Goal: Task Accomplishment & Management: Complete application form

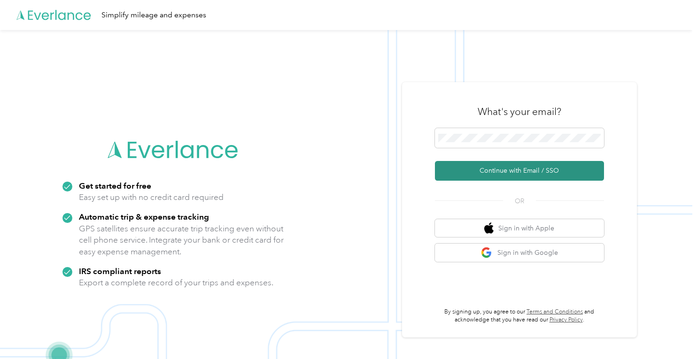
click at [489, 170] on button "Continue with Email / SSO" at bounding box center [519, 171] width 169 height 20
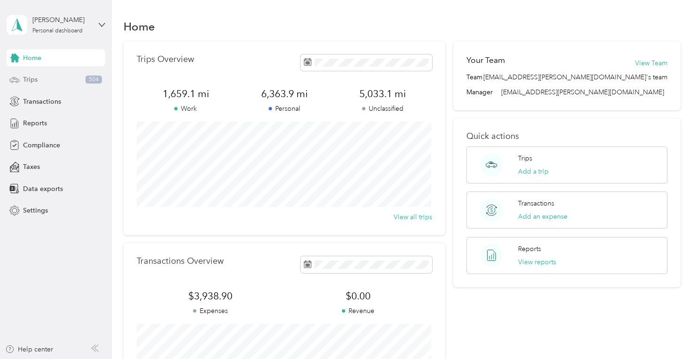
click at [29, 77] on span "Trips" at bounding box center [30, 80] width 15 height 10
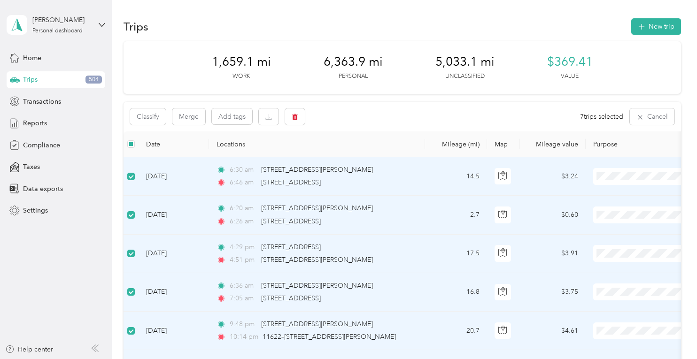
click at [615, 213] on li "Personal" at bounding box center [639, 208] width 117 height 16
click at [617, 178] on span "Personal" at bounding box center [656, 177] width 86 height 10
click at [521, 231] on td "$0.60" at bounding box center [553, 215] width 66 height 39
click at [613, 250] on span "Personal" at bounding box center [647, 248] width 87 height 10
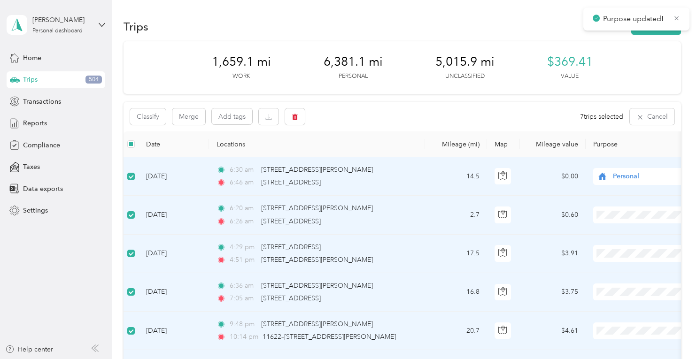
click at [609, 285] on span "Personal" at bounding box center [647, 284] width 87 height 10
click at [617, 321] on span "Personal" at bounding box center [647, 326] width 87 height 10
click at [615, 313] on span "Personal" at bounding box center [647, 312] width 87 height 10
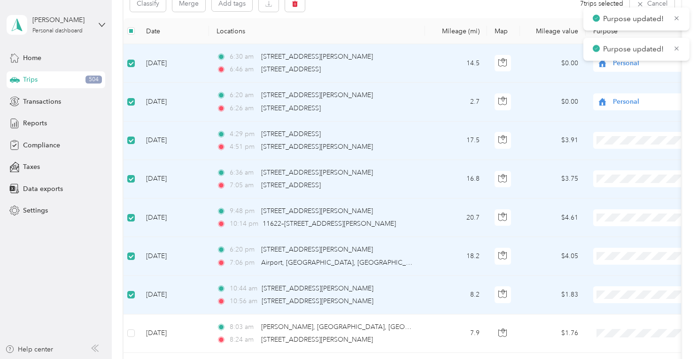
scroll to position [188, 0]
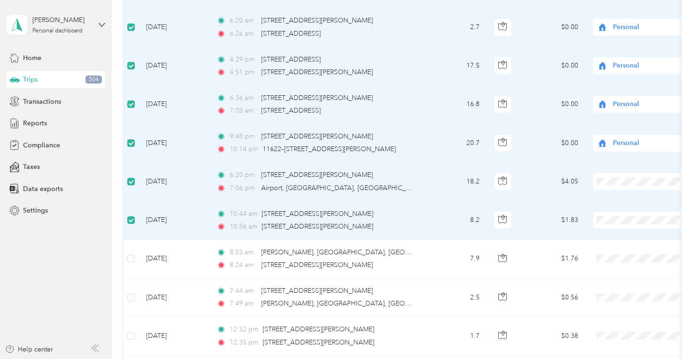
click at [624, 227] on span at bounding box center [652, 220] width 117 height 17
click at [607, 250] on span "Personal" at bounding box center [647, 254] width 87 height 10
click at [615, 219] on body "Purpose updated! Gavin Keller Personal dashboard Home Trips 504 Transactions Re…" at bounding box center [346, 179] width 693 height 359
click at [614, 219] on body "Gavin Keller Personal dashboard Home Trips 504 Transactions Reports Compliance …" at bounding box center [346, 179] width 693 height 359
click at [613, 215] on span "Personal" at bounding box center [647, 214] width 87 height 10
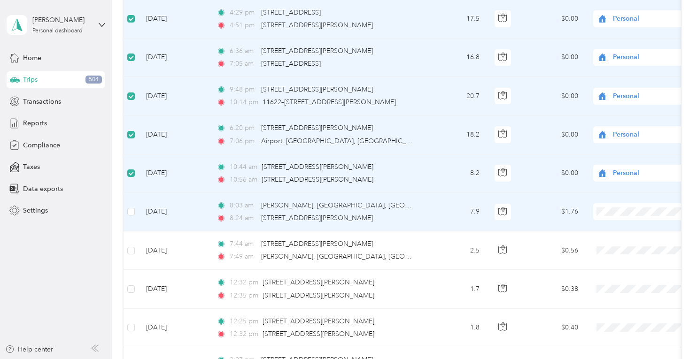
scroll to position [301, 0]
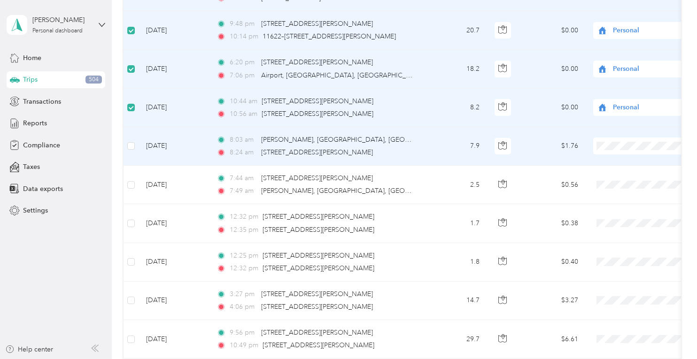
click at [605, 181] on li "Personal" at bounding box center [639, 177] width 117 height 16
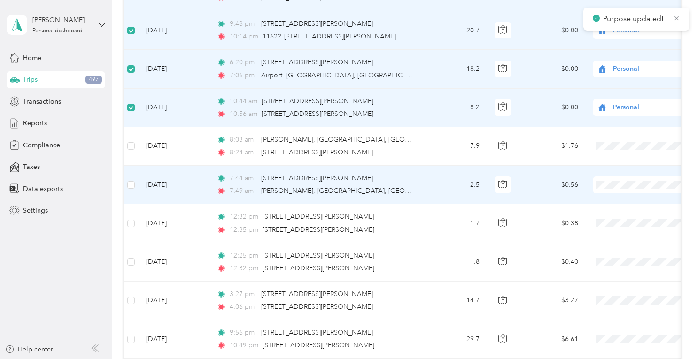
click at [618, 215] on span "Personal" at bounding box center [647, 218] width 87 height 10
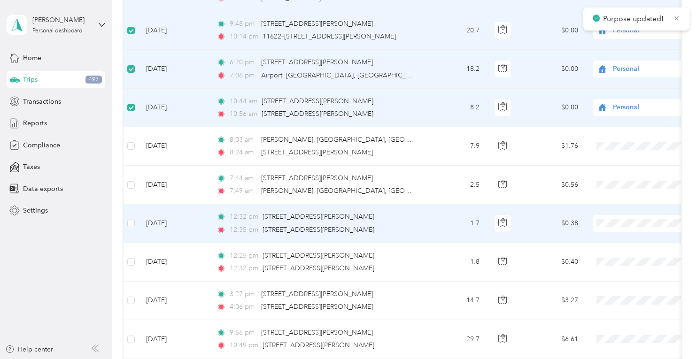
click at [611, 256] on span "Personal" at bounding box center [647, 257] width 87 height 10
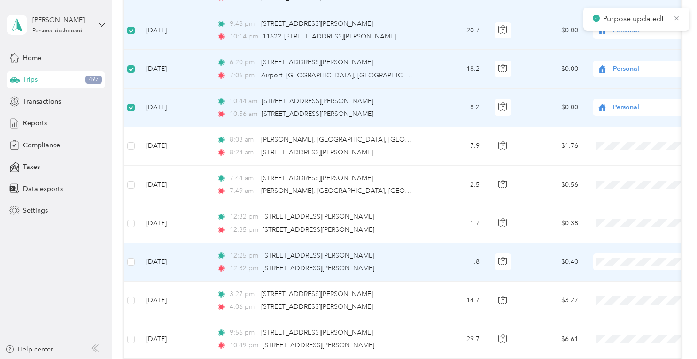
click at [615, 293] on span "Personal" at bounding box center [647, 294] width 87 height 10
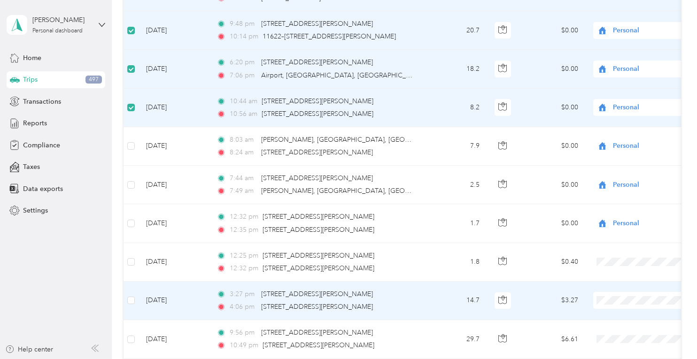
click at [623, 333] on span "Personal" at bounding box center [647, 331] width 87 height 10
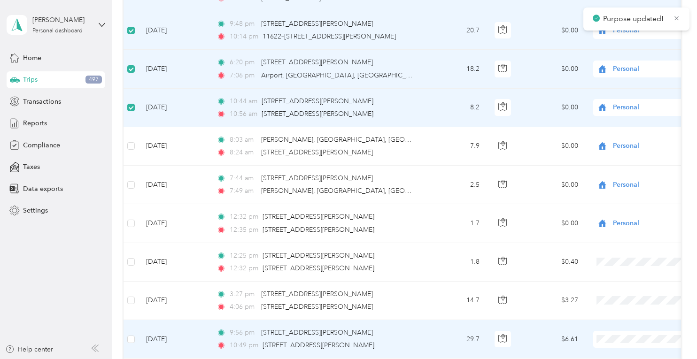
scroll to position [451, 0]
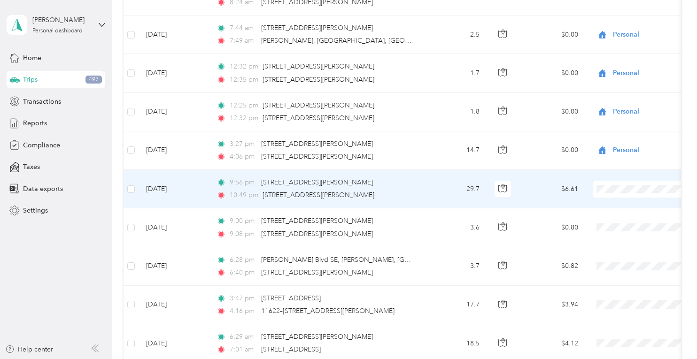
click at [615, 224] on li "Personal" at bounding box center [639, 222] width 117 height 16
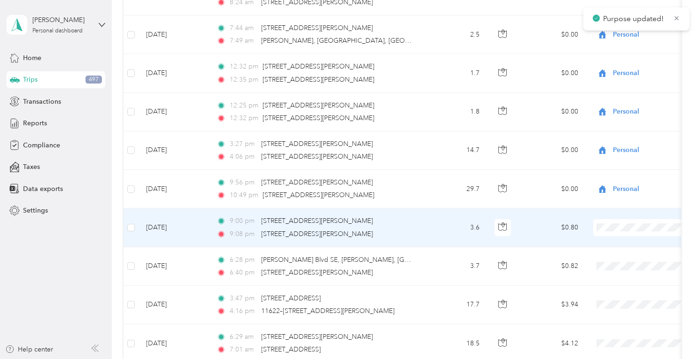
click at [609, 262] on li "Personal" at bounding box center [639, 260] width 117 height 16
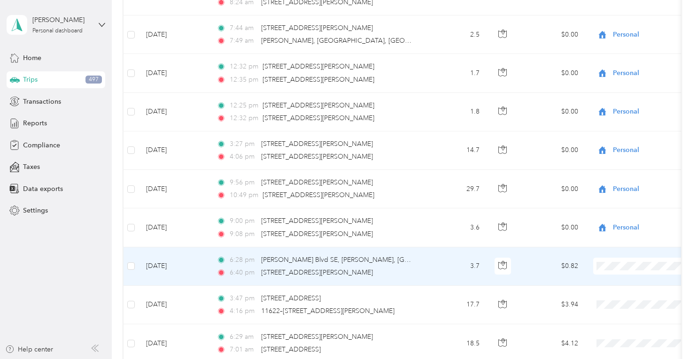
click at [609, 297] on span "Personal" at bounding box center [647, 299] width 87 height 10
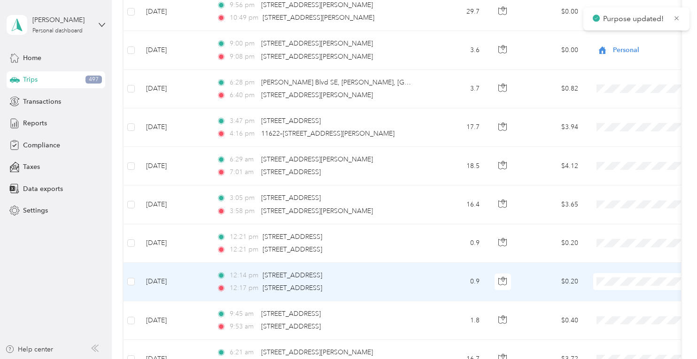
scroll to position [639, 0]
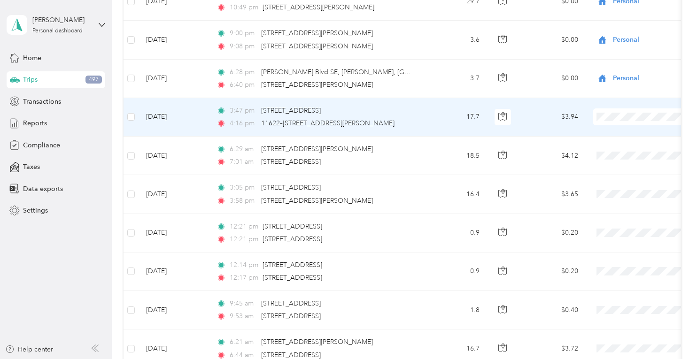
click at [610, 151] on li "Personal" at bounding box center [639, 149] width 117 height 16
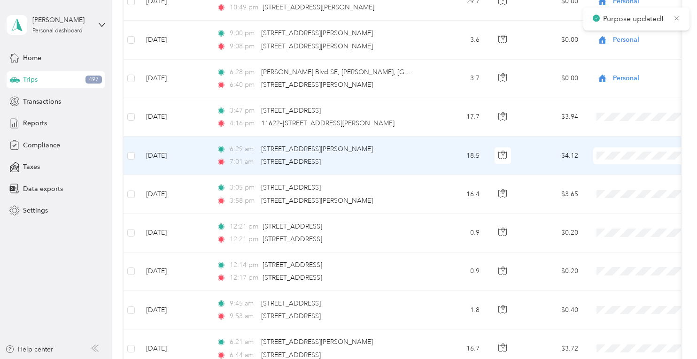
click at [618, 189] on li "Personal" at bounding box center [639, 188] width 117 height 16
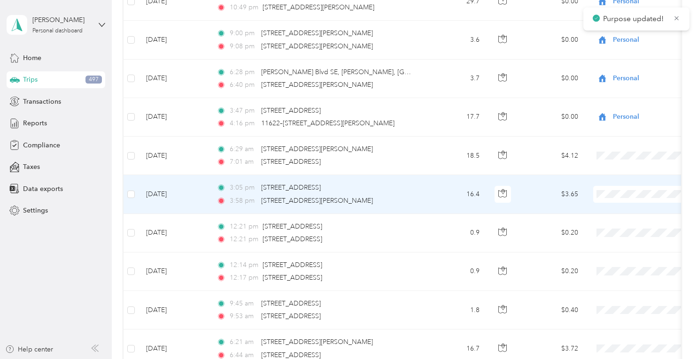
click at [614, 227] on span "Personal" at bounding box center [647, 227] width 87 height 10
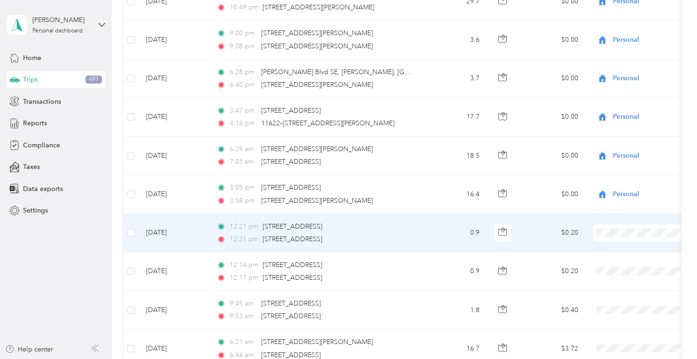
click at [615, 264] on span "Personal" at bounding box center [647, 262] width 87 height 10
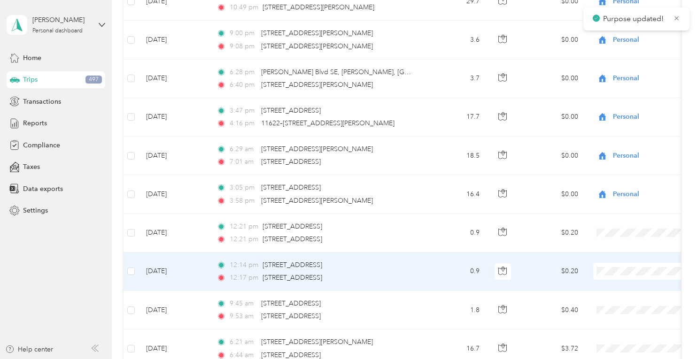
click at [617, 304] on span "Personal" at bounding box center [647, 304] width 87 height 10
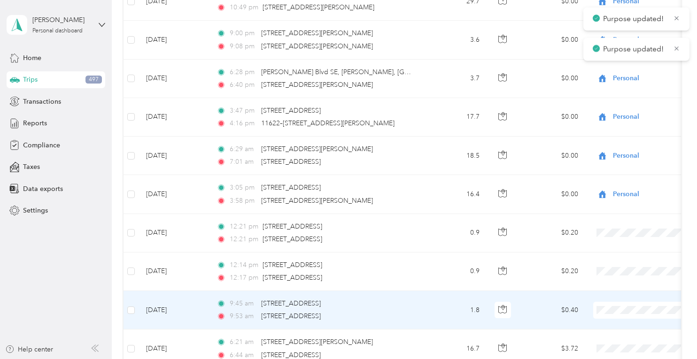
click at [610, 341] on span "Personal" at bounding box center [647, 341] width 87 height 10
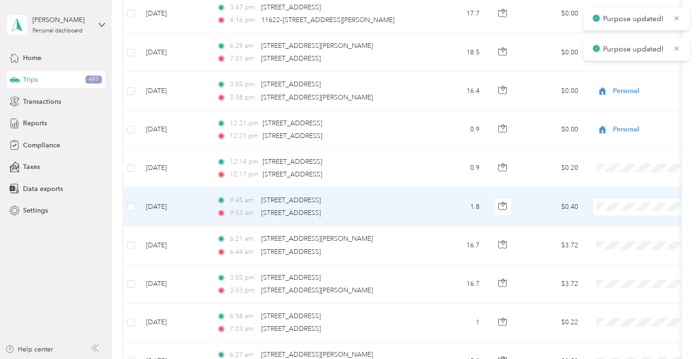
scroll to position [752, 0]
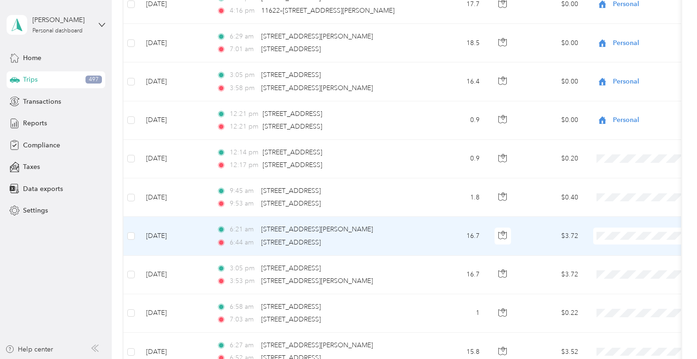
click at [607, 268] on li "Personal" at bounding box center [639, 268] width 117 height 16
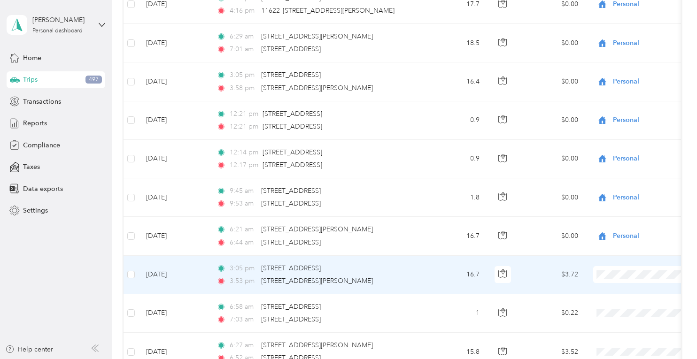
click at [617, 305] on span "Personal" at bounding box center [647, 305] width 87 height 10
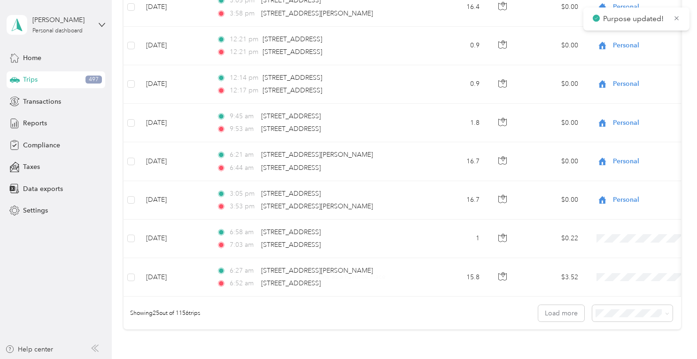
scroll to position [827, 0]
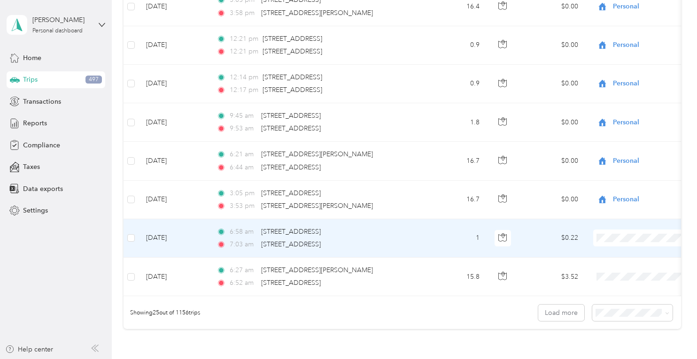
click at [619, 267] on span "Personal" at bounding box center [647, 271] width 87 height 10
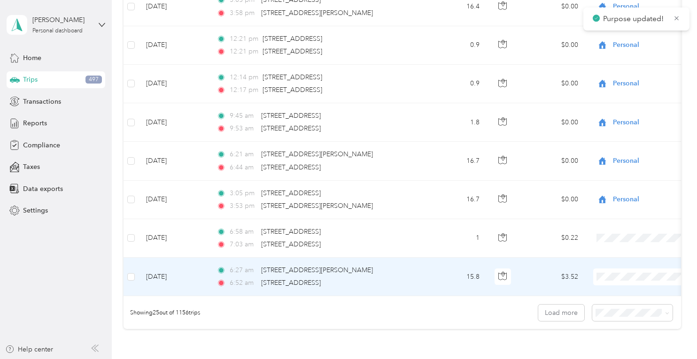
click at [615, 304] on span "Personal" at bounding box center [647, 309] width 87 height 10
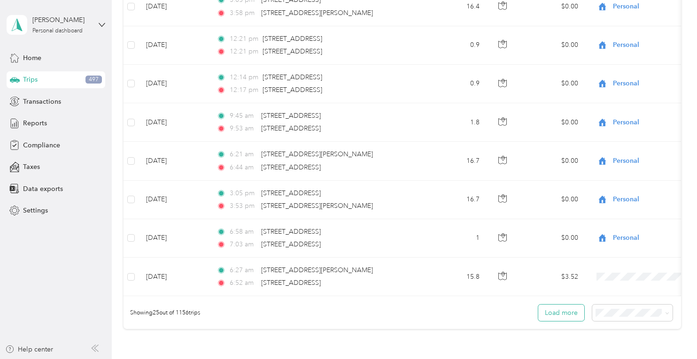
click at [556, 318] on button "Load more" at bounding box center [562, 313] width 46 height 16
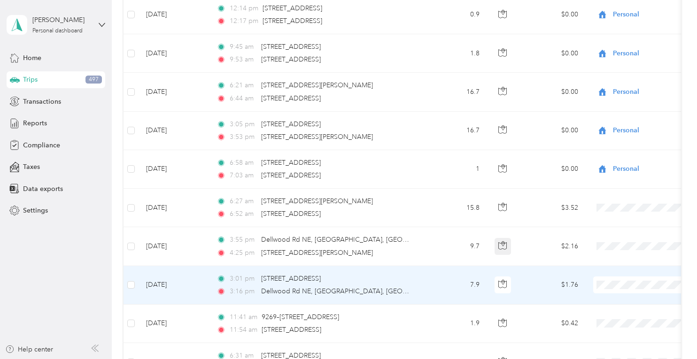
scroll to position [940, 0]
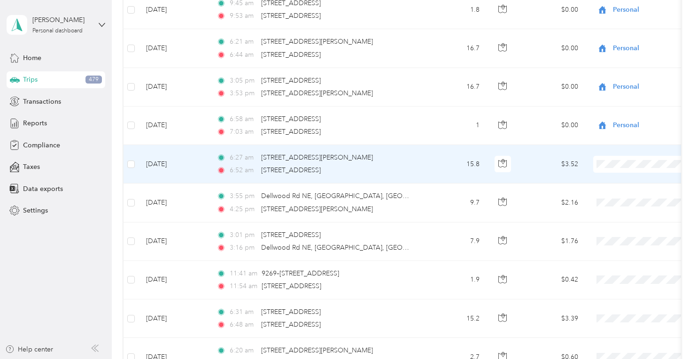
click at [613, 196] on span "Personal" at bounding box center [647, 193] width 87 height 10
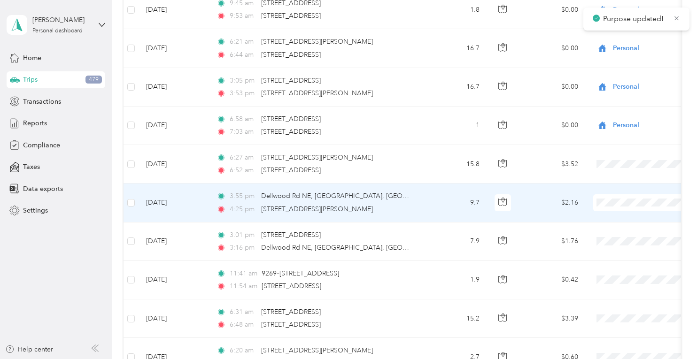
click at [613, 235] on li "Personal" at bounding box center [639, 235] width 117 height 16
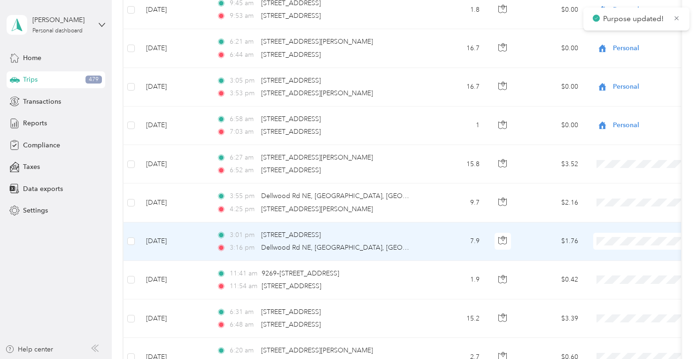
click at [613, 270] on span "Personal" at bounding box center [647, 273] width 87 height 10
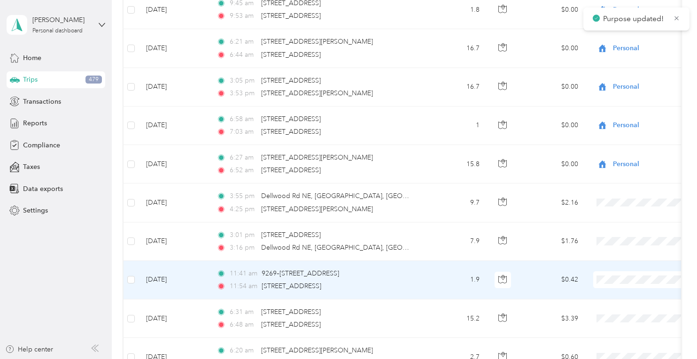
click at [608, 308] on span "Personal" at bounding box center [647, 312] width 87 height 10
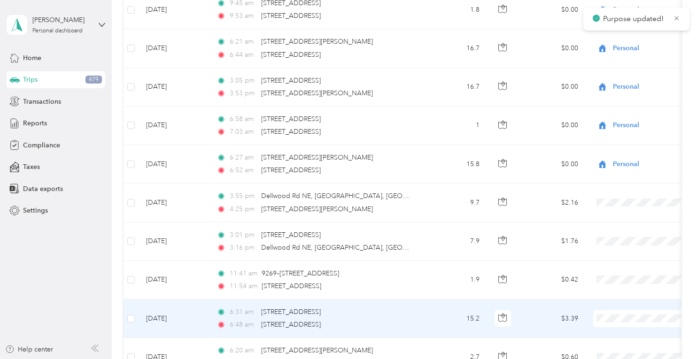
click at [612, 344] on li "Personal" at bounding box center [639, 347] width 117 height 16
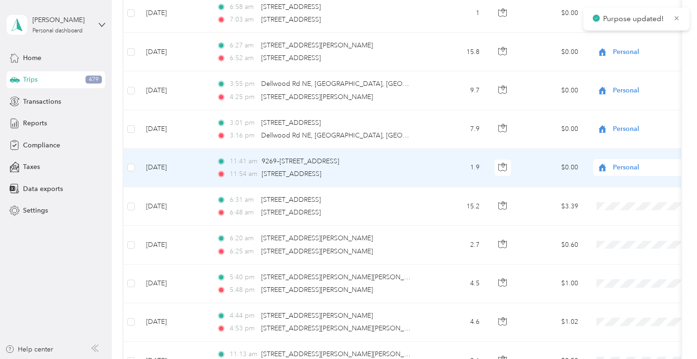
scroll to position [1053, 0]
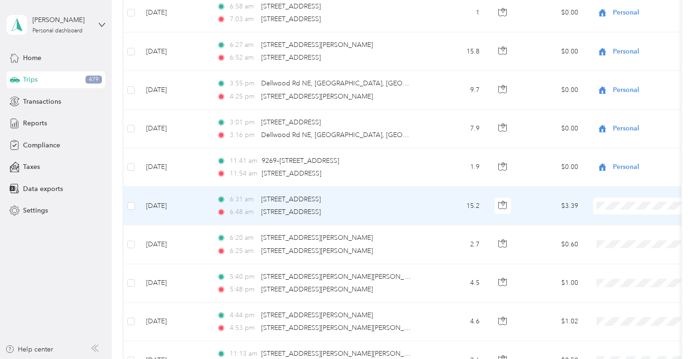
click at [615, 239] on li "Personal" at bounding box center [639, 237] width 117 height 16
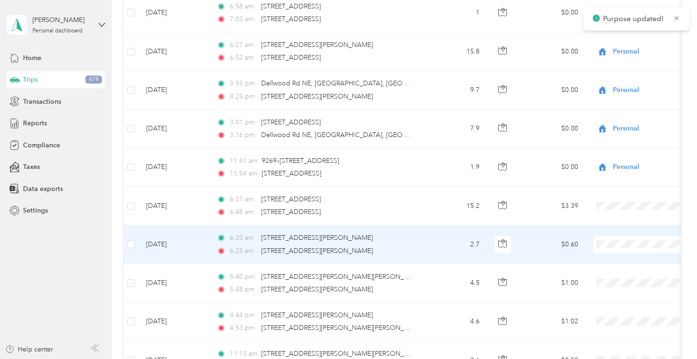
click at [618, 276] on span "Personal" at bounding box center [647, 276] width 87 height 10
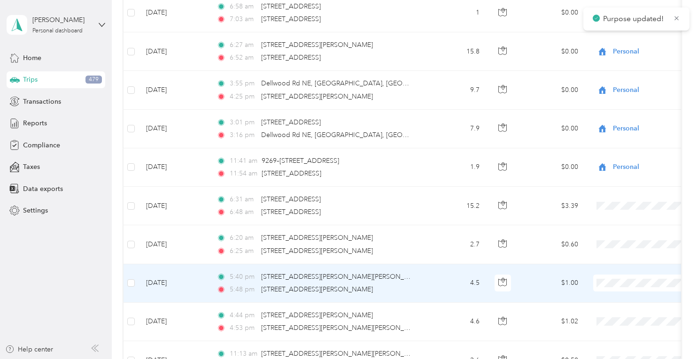
click at [615, 316] on li "Personal" at bounding box center [639, 314] width 117 height 16
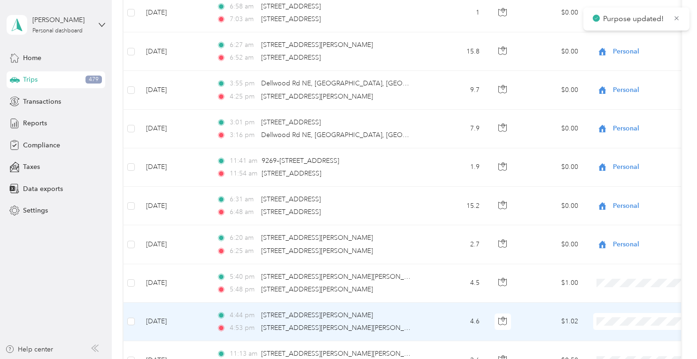
click at [609, 301] on span "Personal" at bounding box center [647, 302] width 87 height 10
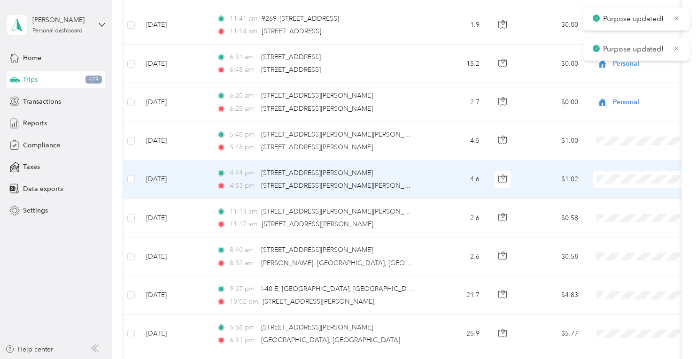
scroll to position [1128, 0]
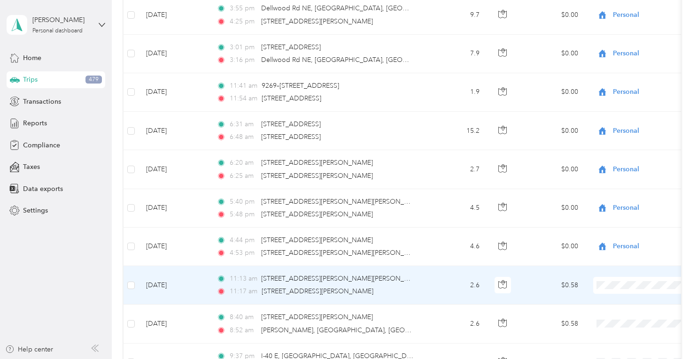
click at [620, 319] on li "Personal" at bounding box center [639, 316] width 117 height 16
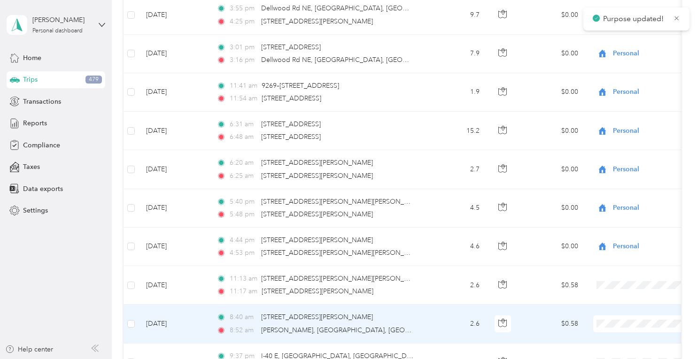
click at [610, 302] on span "Personal" at bounding box center [647, 303] width 87 height 10
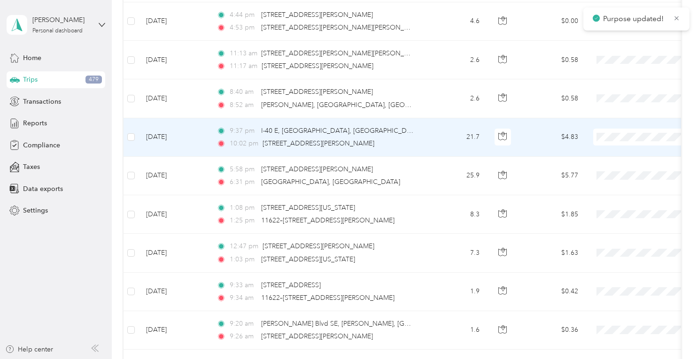
click at [611, 169] on li "Personal" at bounding box center [639, 168] width 117 height 16
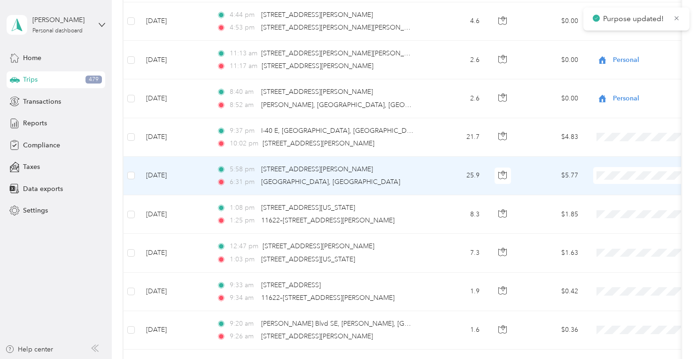
click at [613, 209] on li "Personal" at bounding box center [639, 206] width 117 height 16
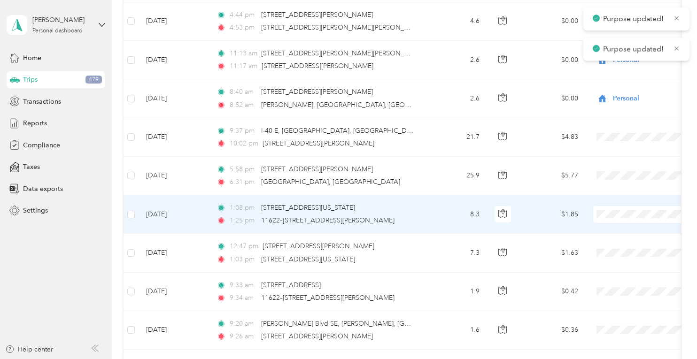
click at [612, 245] on span "Personal" at bounding box center [647, 245] width 87 height 10
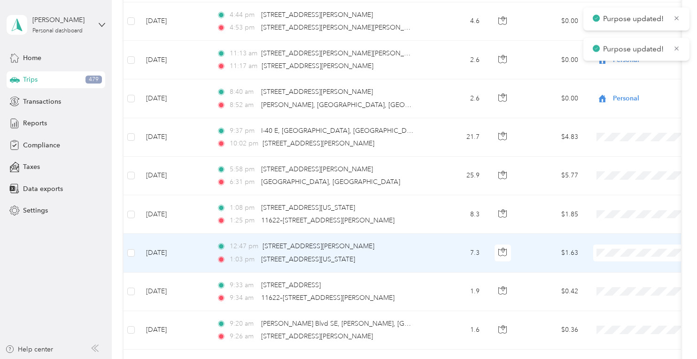
click at [617, 285] on li "Personal" at bounding box center [639, 283] width 117 height 16
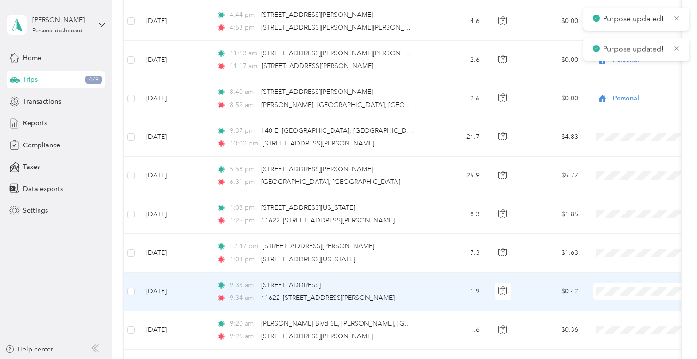
click at [614, 320] on span "Personal" at bounding box center [647, 321] width 87 height 10
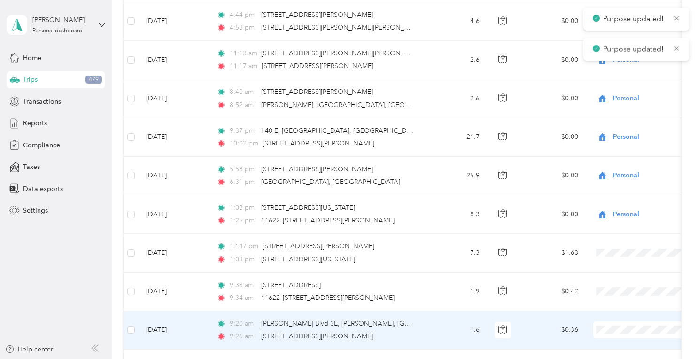
click at [607, 314] on body "Purpose updated! Purpose updated! Purpose updated! Gavin Keller Personal dashbo…" at bounding box center [346, 179] width 693 height 359
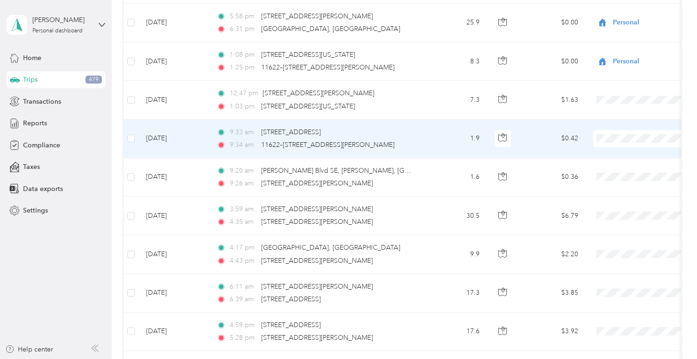
scroll to position [1504, 0]
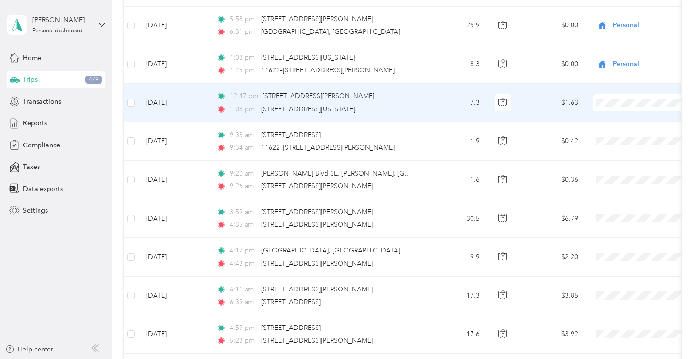
click at [615, 135] on li "Personal" at bounding box center [639, 131] width 117 height 16
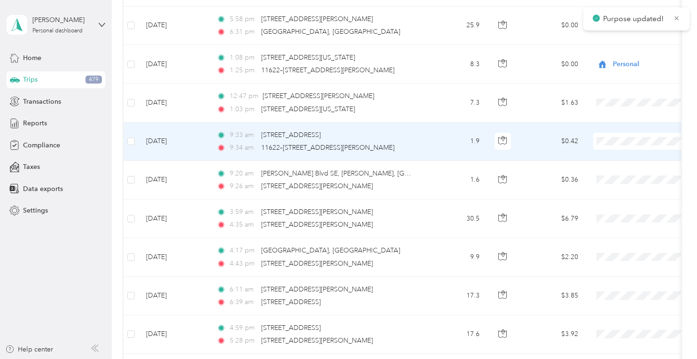
click at [617, 171] on span "Personal" at bounding box center [647, 172] width 87 height 10
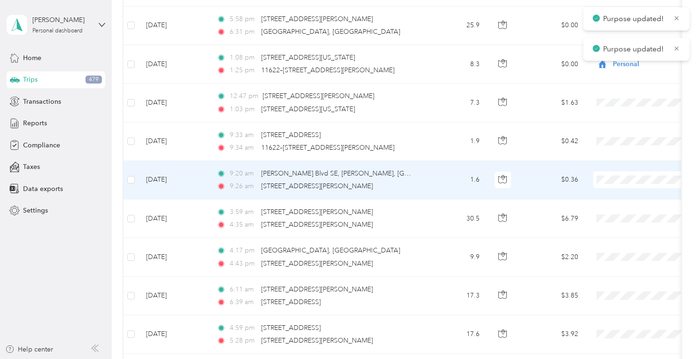
click at [617, 172] on span at bounding box center [652, 180] width 117 height 17
click at [622, 209] on span "Personal" at bounding box center [647, 210] width 87 height 10
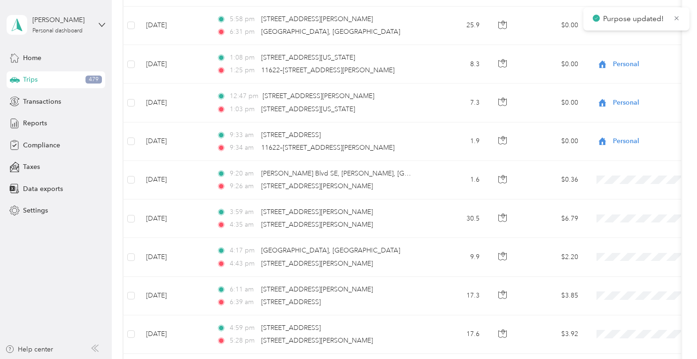
drag, startPoint x: 621, startPoint y: 210, endPoint x: 615, endPoint y: 248, distance: 39.0
click at [615, 248] on span "Personal" at bounding box center [647, 249] width 87 height 10
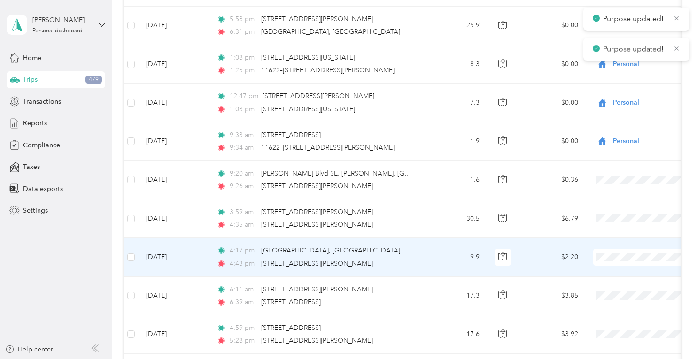
click at [613, 286] on span "Personal" at bounding box center [647, 287] width 87 height 10
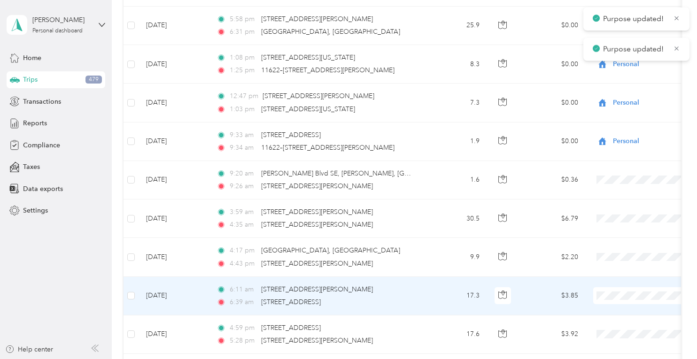
click at [616, 322] on span "Personal" at bounding box center [647, 326] width 87 height 10
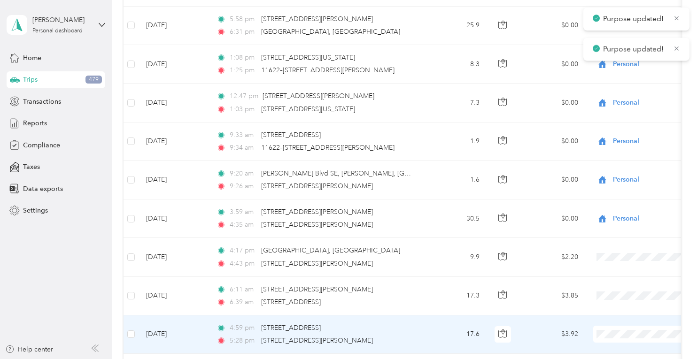
click at [607, 316] on body "Purpose updated! Purpose updated! Gavin Keller Personal dashboard Home Trips 47…" at bounding box center [346, 179] width 693 height 359
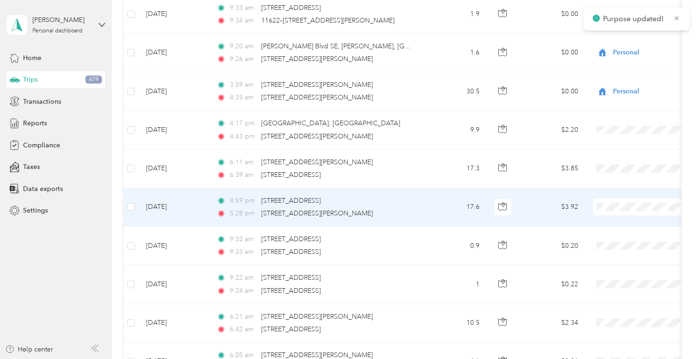
scroll to position [1617, 0]
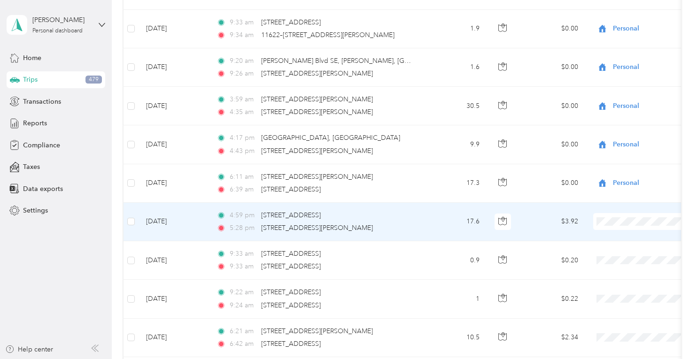
click at [611, 257] on body "Gavin Keller Personal dashboard Home Trips 479 Transactions Reports Compliance …" at bounding box center [346, 179] width 693 height 359
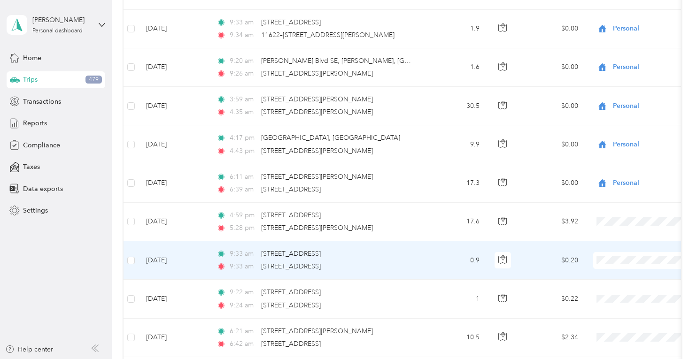
click at [617, 288] on span "Personal" at bounding box center [647, 291] width 87 height 10
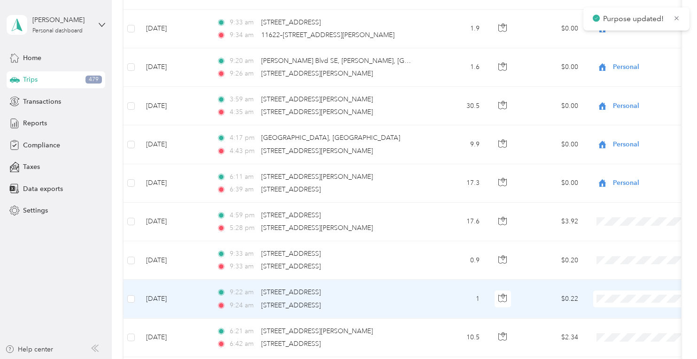
click at [613, 330] on li "Personal" at bounding box center [639, 328] width 117 height 16
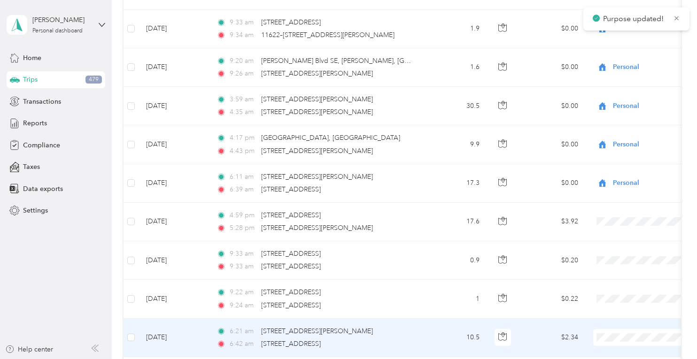
click at [607, 313] on span "Personal" at bounding box center [647, 316] width 87 height 10
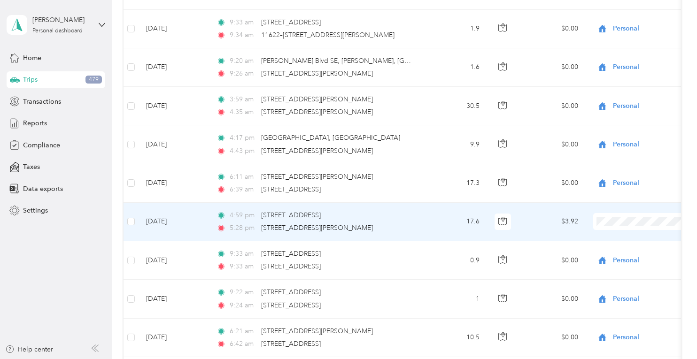
click at [619, 252] on span "Personal" at bounding box center [647, 252] width 87 height 10
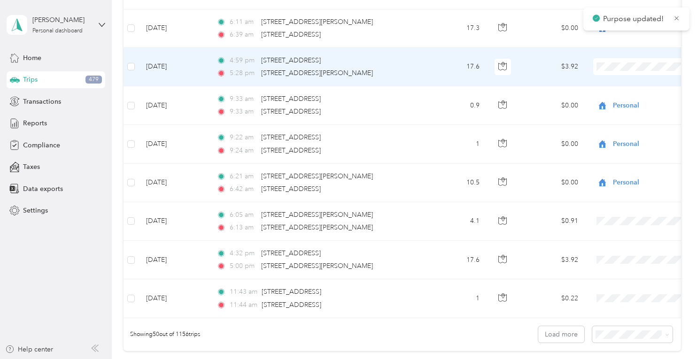
scroll to position [1804, 0]
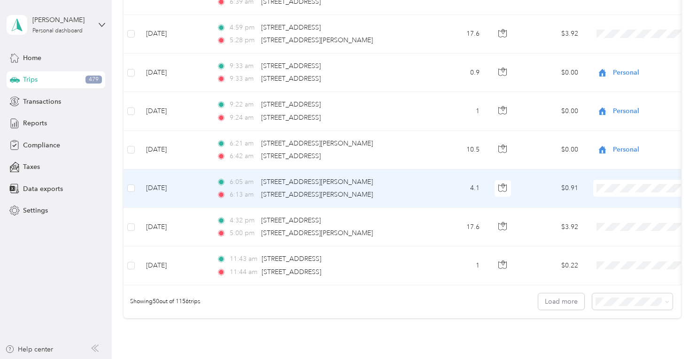
click at [618, 219] on li "Personal" at bounding box center [639, 218] width 117 height 16
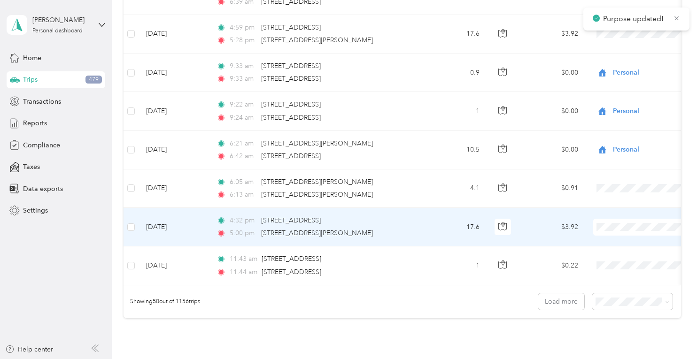
click at [624, 227] on span at bounding box center [652, 227] width 117 height 17
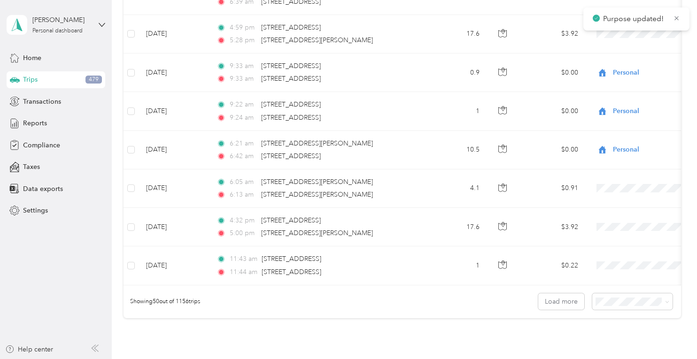
drag, startPoint x: 624, startPoint y: 227, endPoint x: 603, endPoint y: 227, distance: 20.7
click at [603, 227] on span at bounding box center [652, 227] width 117 height 17
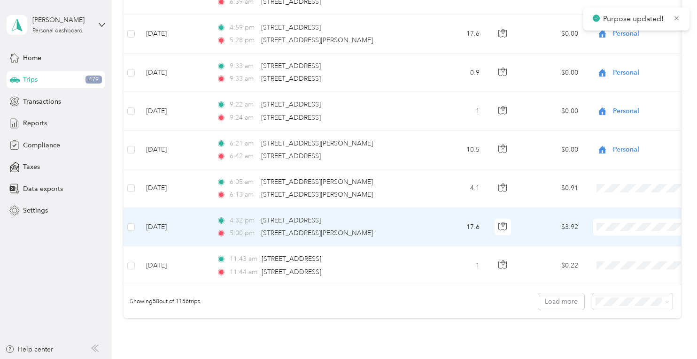
click at [617, 253] on span "Personal" at bounding box center [647, 253] width 87 height 10
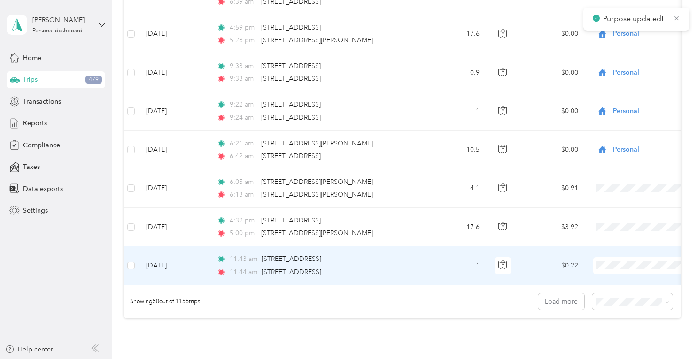
click at [611, 291] on span "Personal" at bounding box center [647, 294] width 87 height 10
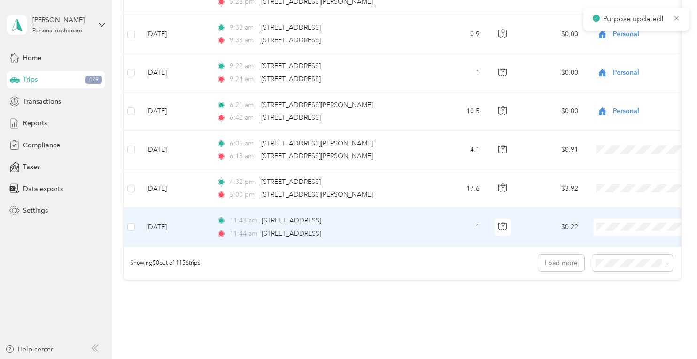
scroll to position [1894, 0]
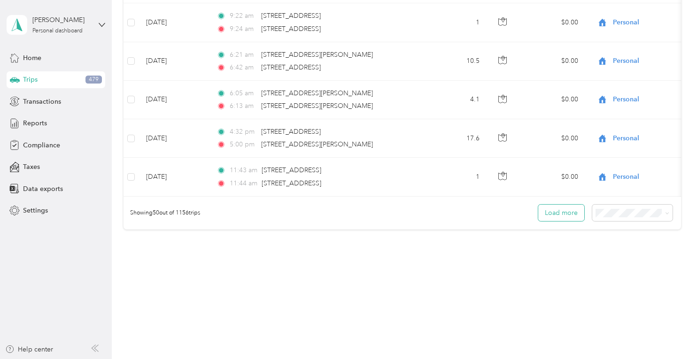
click at [561, 213] on button "Load more" at bounding box center [562, 213] width 46 height 16
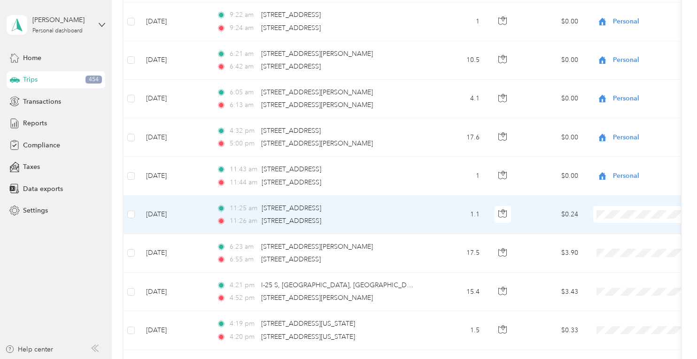
click at [615, 244] on li "Personal" at bounding box center [639, 244] width 117 height 16
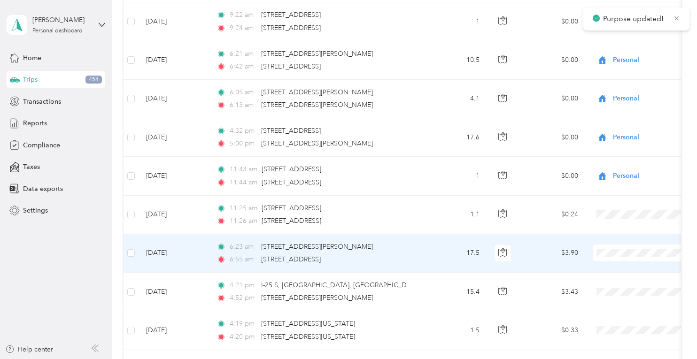
click at [605, 255] on span at bounding box center [652, 253] width 117 height 17
click at [609, 283] on li "Personal" at bounding box center [639, 282] width 117 height 16
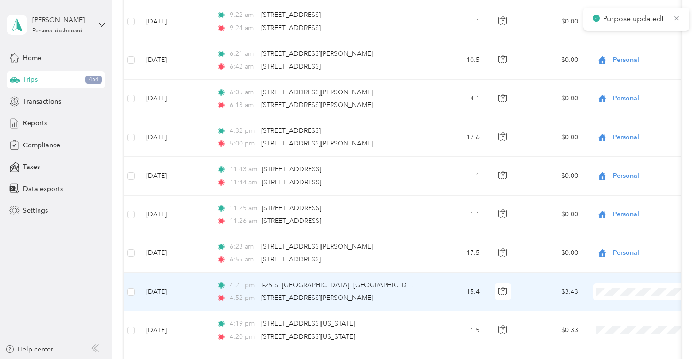
click at [609, 325] on body "Purpose updated! Gavin Keller Personal dashboard Home Trips 454 Transactions Re…" at bounding box center [346, 179] width 693 height 359
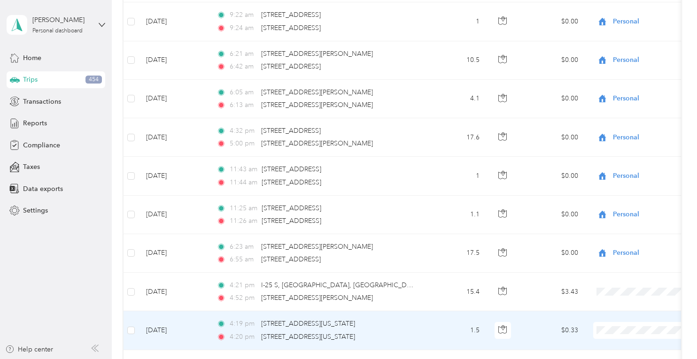
click at [611, 311] on li "Personal" at bounding box center [639, 304] width 117 height 16
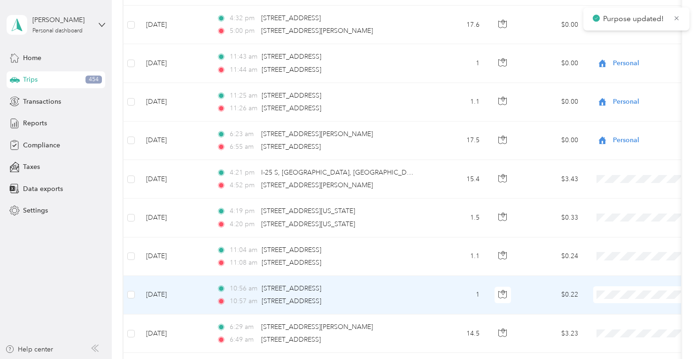
scroll to position [2045, 0]
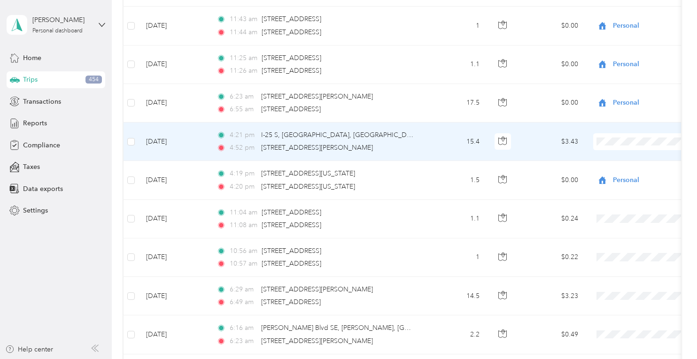
click at [617, 167] on span "Personal" at bounding box center [647, 171] width 87 height 10
click at [615, 175] on body "Gavin Keller Personal dashboard Home Trips 454 Transactions Reports Compliance …" at bounding box center [346, 179] width 693 height 359
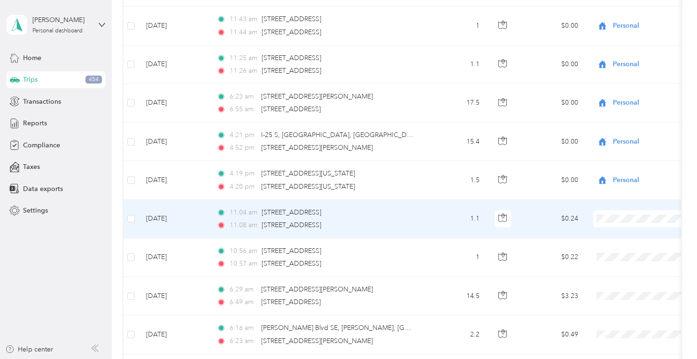
click at [617, 245] on span "Personal" at bounding box center [647, 248] width 87 height 10
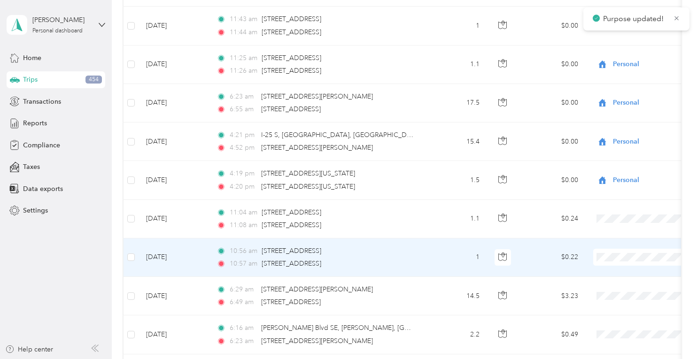
click at [617, 281] on span "Personal" at bounding box center [647, 286] width 87 height 10
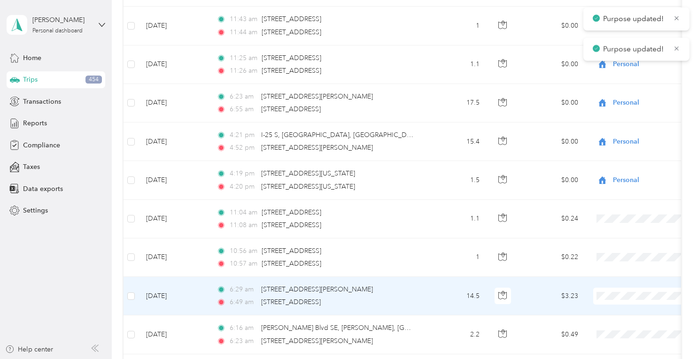
click at [611, 329] on body "Purpose updated! Purpose updated! Gavin Keller Personal dashboard Home Trips 45…" at bounding box center [346, 179] width 693 height 359
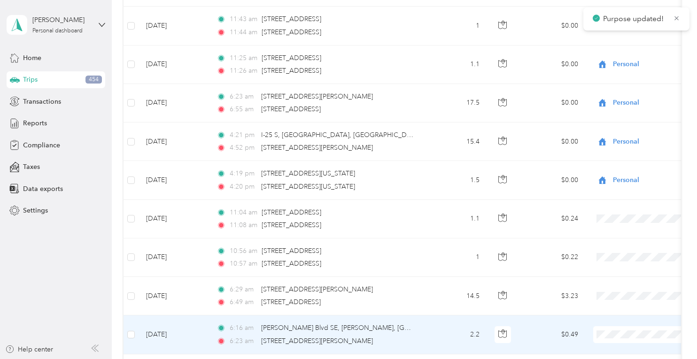
drag, startPoint x: 611, startPoint y: 329, endPoint x: 607, endPoint y: 312, distance: 17.4
click at [607, 312] on span "Personal" at bounding box center [647, 310] width 87 height 10
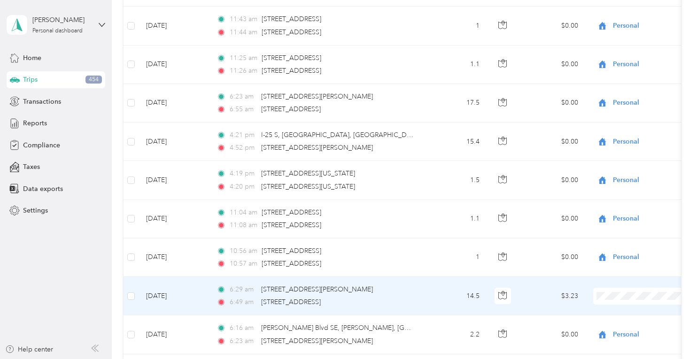
click at [613, 297] on span at bounding box center [652, 296] width 117 height 17
click at [612, 321] on span "Personal" at bounding box center [647, 325] width 87 height 10
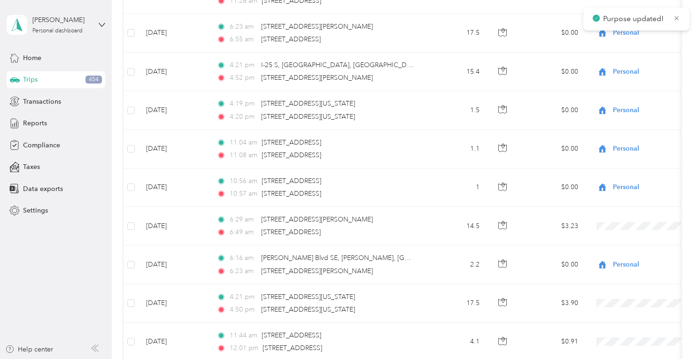
scroll to position [2195, 0]
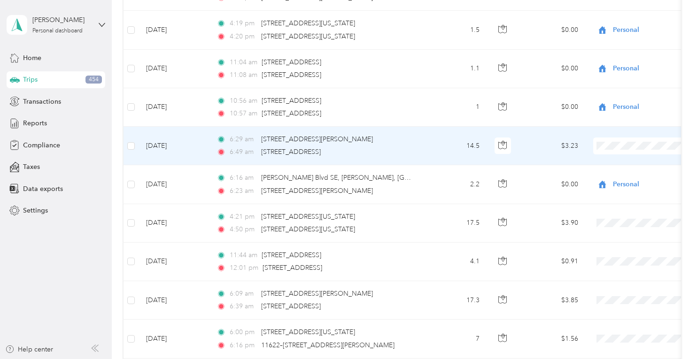
click at [615, 177] on li "Personal" at bounding box center [639, 172] width 117 height 16
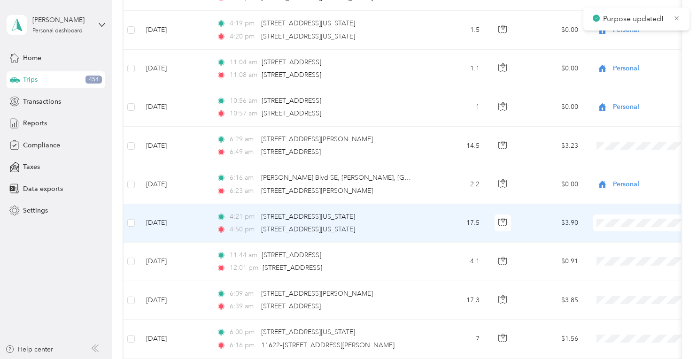
click at [618, 251] on span "Personal" at bounding box center [647, 252] width 87 height 10
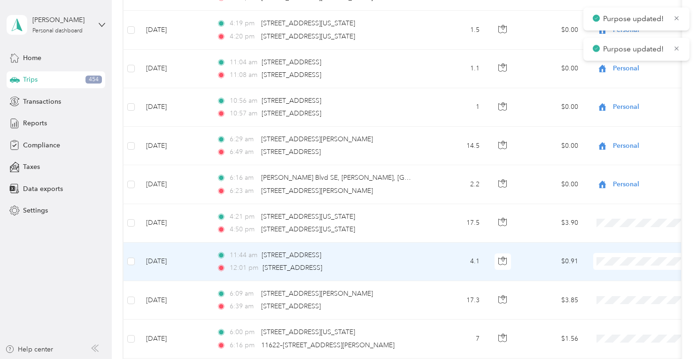
click at [617, 286] on span "Personal" at bounding box center [647, 290] width 87 height 10
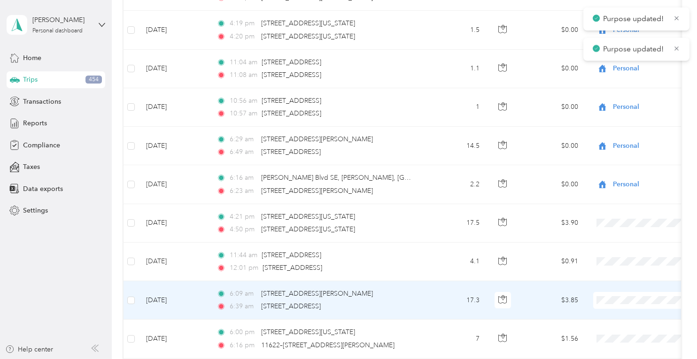
click at [615, 330] on li "Personal" at bounding box center [639, 328] width 117 height 16
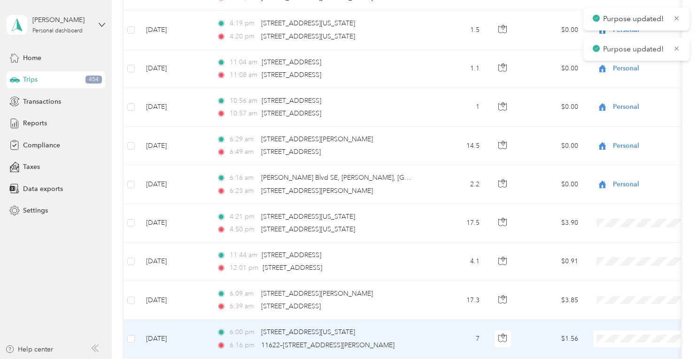
click at [616, 318] on li "Personal" at bounding box center [639, 315] width 117 height 16
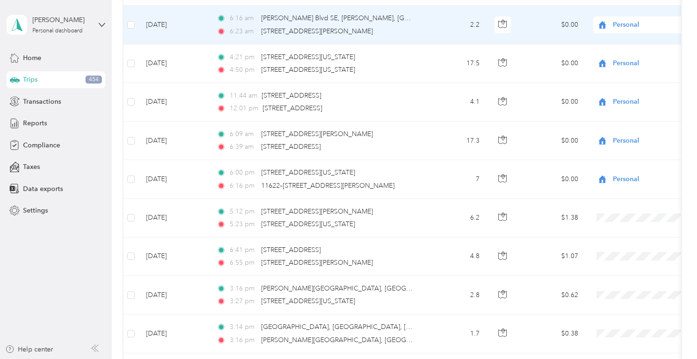
scroll to position [2421, 0]
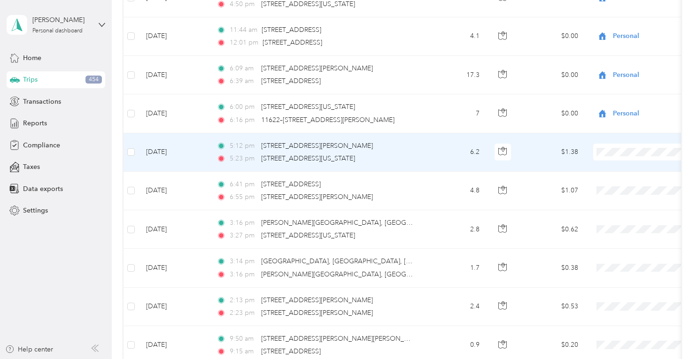
click at [606, 183] on li "Personal" at bounding box center [639, 180] width 117 height 16
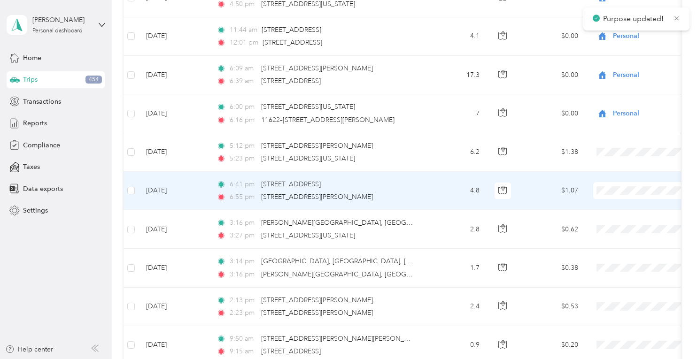
click at [615, 218] on span "Personal" at bounding box center [647, 216] width 87 height 10
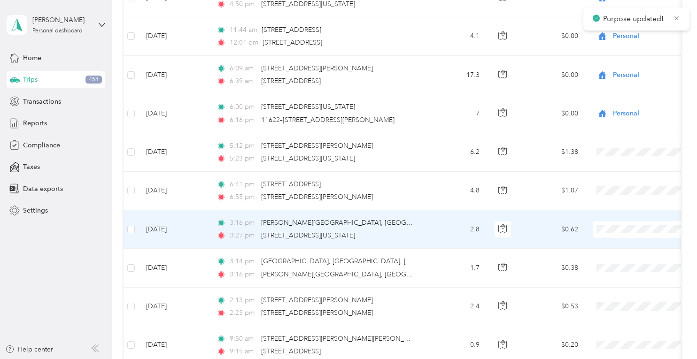
click at [616, 258] on li "Personal" at bounding box center [639, 253] width 117 height 16
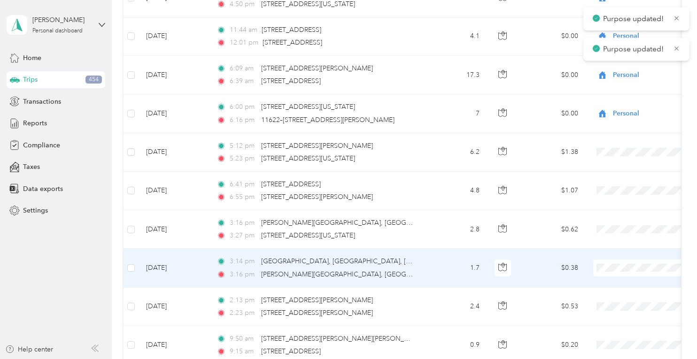
click at [611, 294] on span "Personal" at bounding box center [647, 296] width 87 height 10
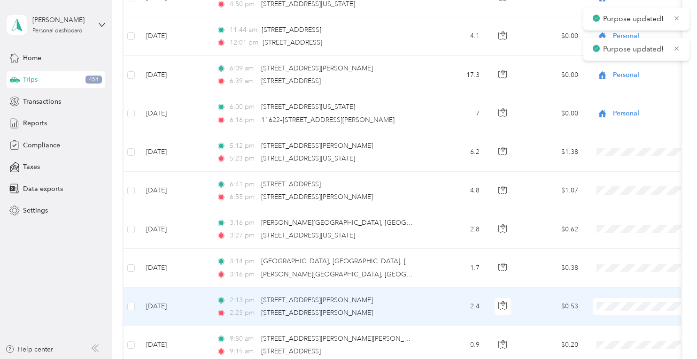
click at [610, 332] on span "Personal" at bounding box center [647, 335] width 87 height 10
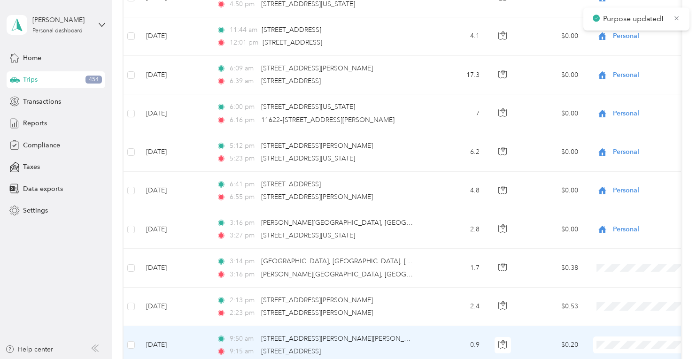
click at [610, 323] on li "Personal" at bounding box center [639, 317] width 117 height 16
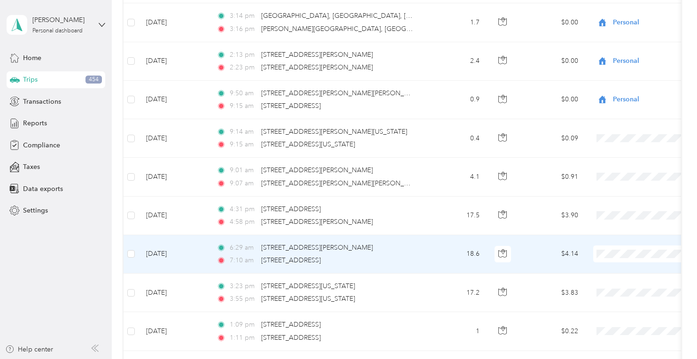
scroll to position [2684, 0]
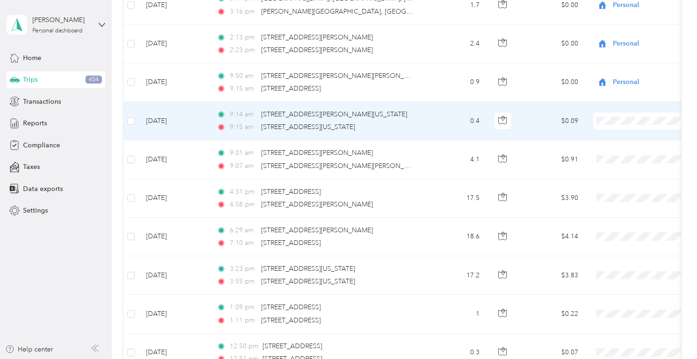
click at [623, 147] on span "Personal" at bounding box center [647, 149] width 87 height 10
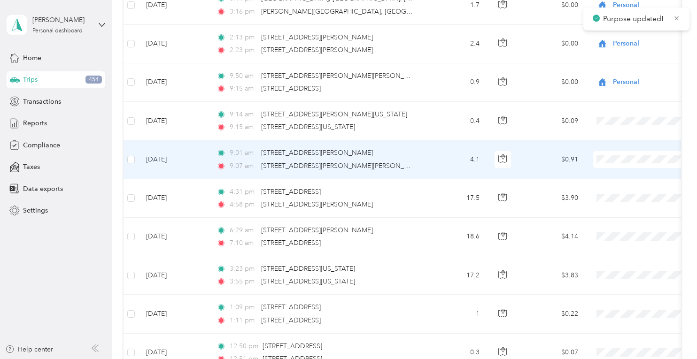
click at [617, 188] on li "Personal" at bounding box center [639, 187] width 117 height 16
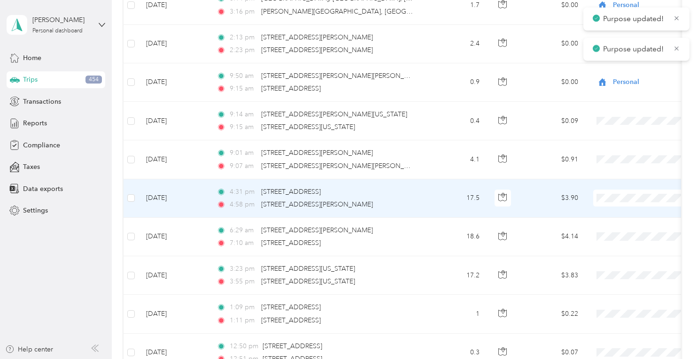
click at [618, 226] on span "Personal" at bounding box center [647, 223] width 87 height 10
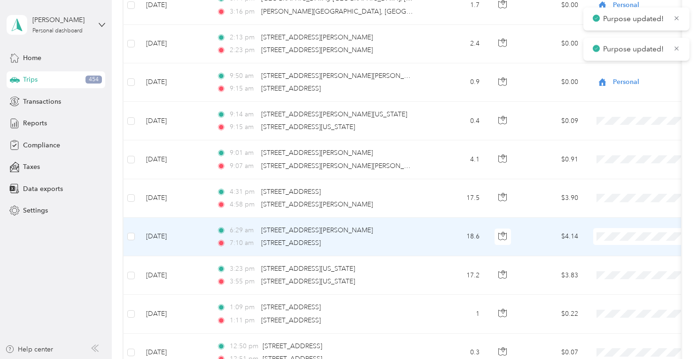
click at [615, 260] on span "Personal" at bounding box center [647, 264] width 87 height 10
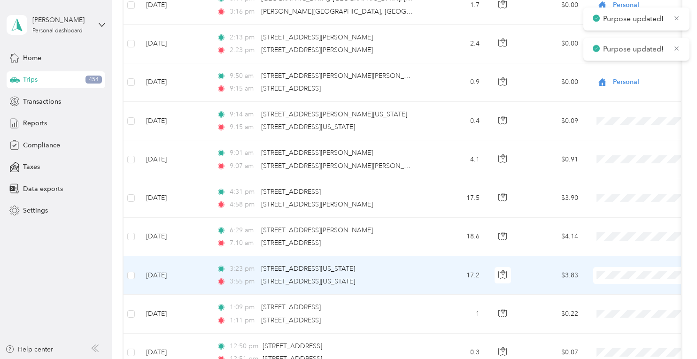
click at [610, 295] on li "Personal" at bounding box center [639, 303] width 117 height 16
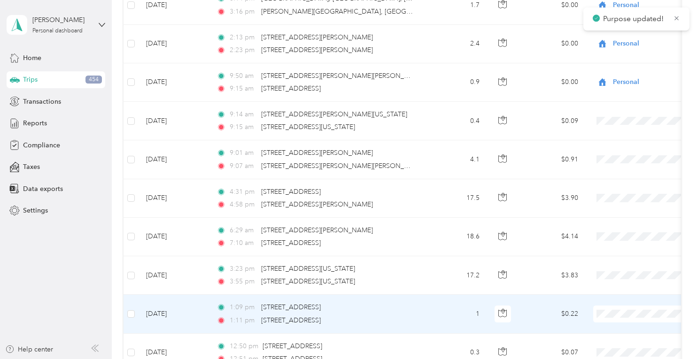
click at [608, 337] on span "Personal" at bounding box center [647, 341] width 87 height 10
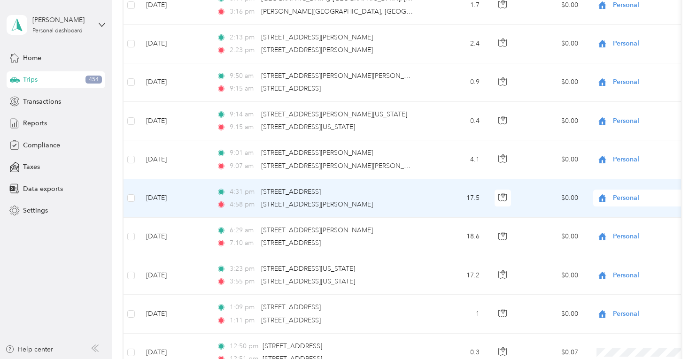
scroll to position [2796, 0]
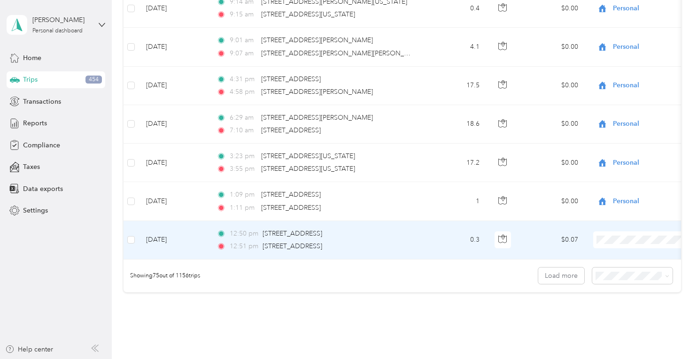
click at [615, 266] on span "Personal" at bounding box center [647, 265] width 87 height 10
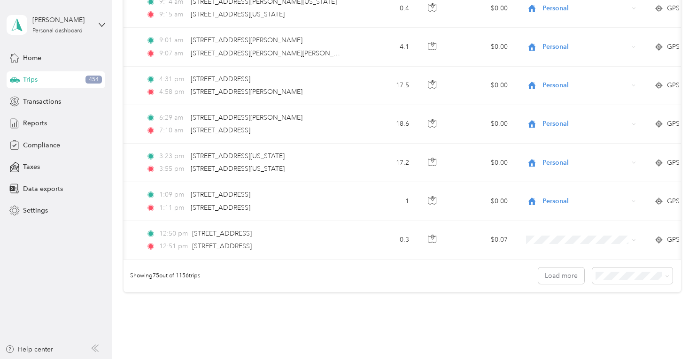
scroll to position [0, 0]
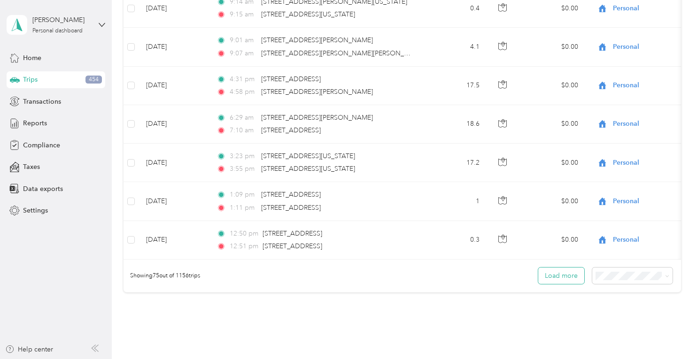
click at [553, 275] on button "Load more" at bounding box center [562, 276] width 46 height 16
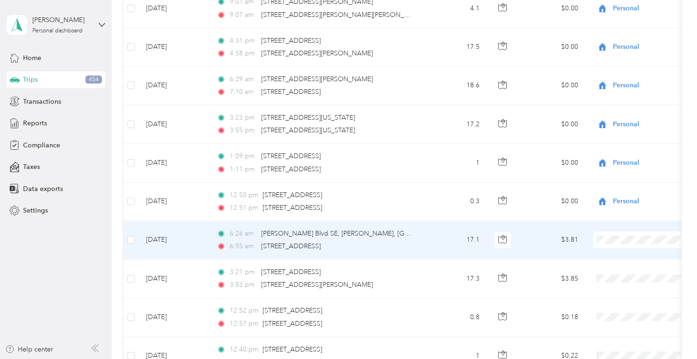
scroll to position [2909, 0]
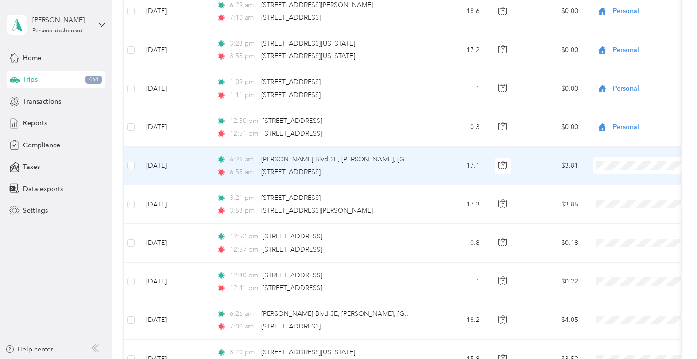
click at [616, 157] on span at bounding box center [652, 165] width 117 height 17
click at [609, 194] on li "Personal" at bounding box center [639, 193] width 117 height 16
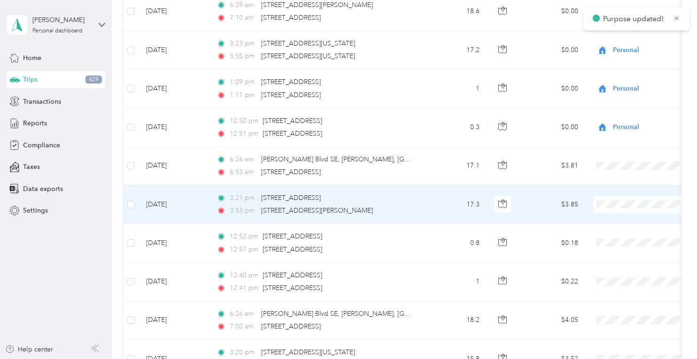
click at [622, 232] on li "Personal" at bounding box center [639, 231] width 117 height 16
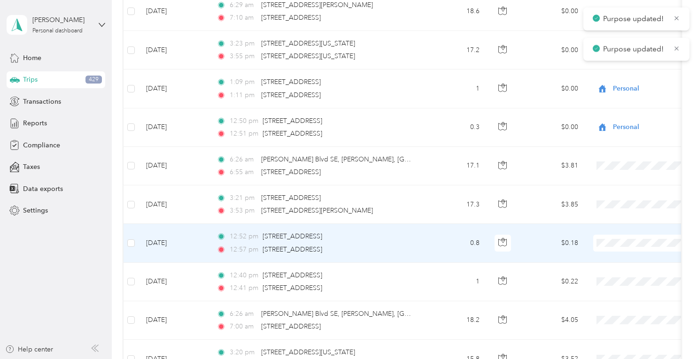
click at [617, 271] on li "Personal" at bounding box center [639, 270] width 117 height 16
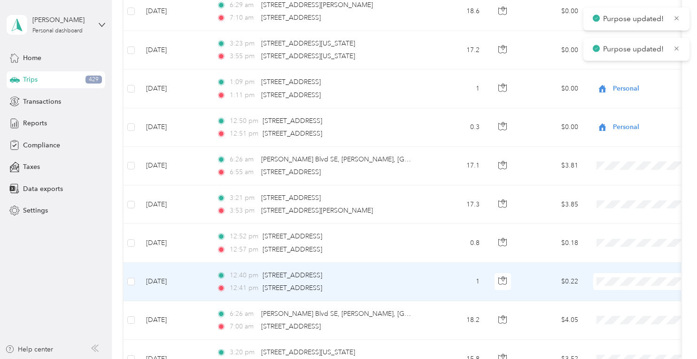
click at [619, 306] on span "Personal" at bounding box center [647, 309] width 87 height 10
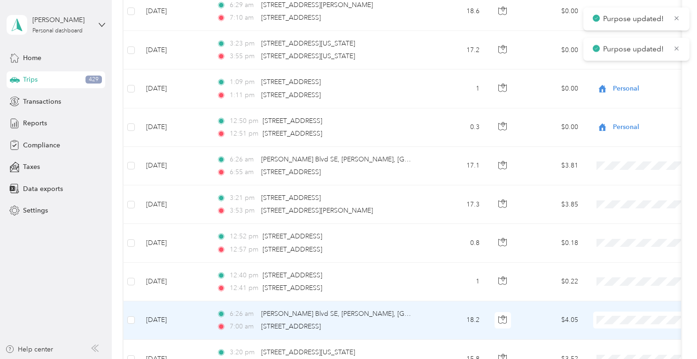
click at [615, 351] on body "Purpose updated! Purpose updated! Purpose updated! Gavin Keller Personal dashbo…" at bounding box center [346, 179] width 693 height 359
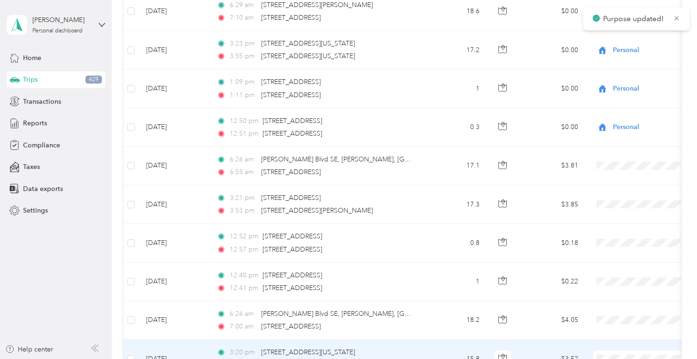
click at [618, 333] on span "Personal" at bounding box center [647, 334] width 87 height 10
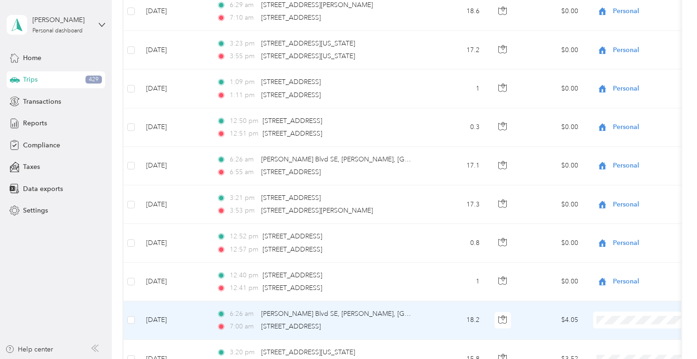
click at [618, 344] on span "Personal" at bounding box center [647, 347] width 87 height 10
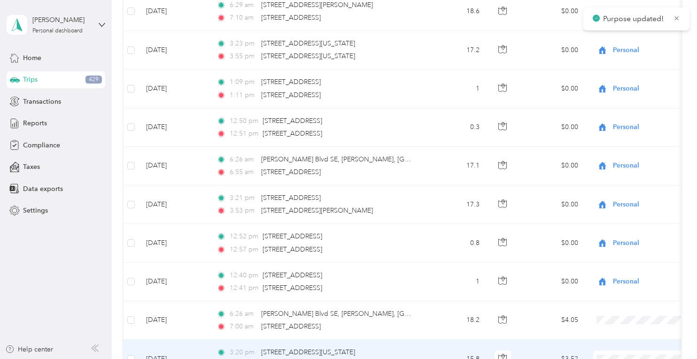
click at [616, 335] on li "Personal" at bounding box center [639, 334] width 117 height 16
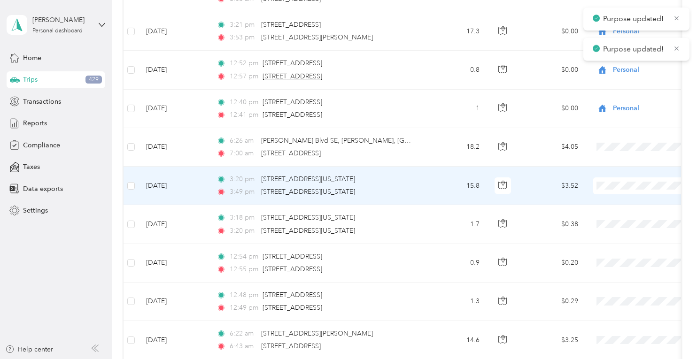
scroll to position [3097, 0]
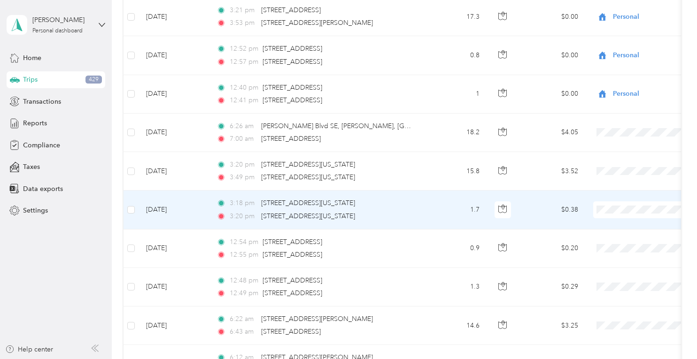
click at [612, 234] on span "Personal" at bounding box center [647, 236] width 87 height 10
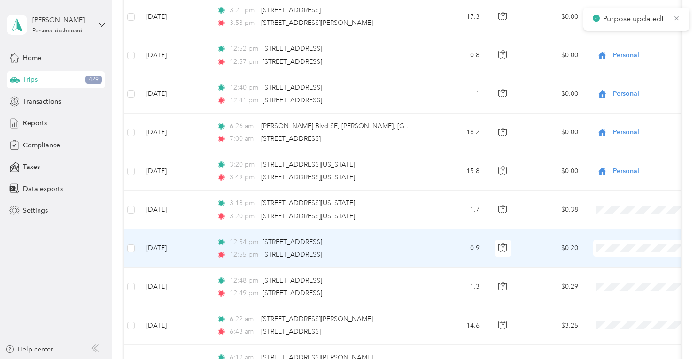
click at [614, 273] on span "Personal" at bounding box center [647, 275] width 87 height 10
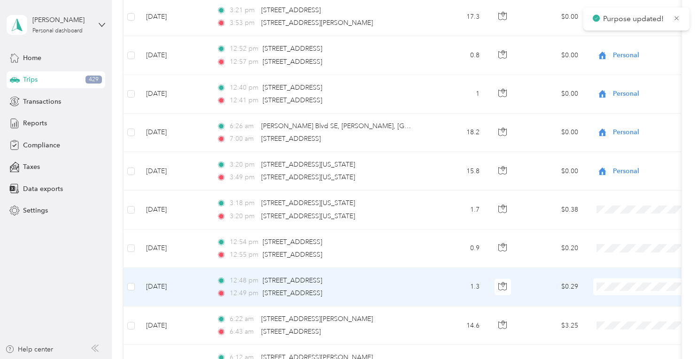
click at [612, 316] on li "Personal" at bounding box center [639, 313] width 117 height 16
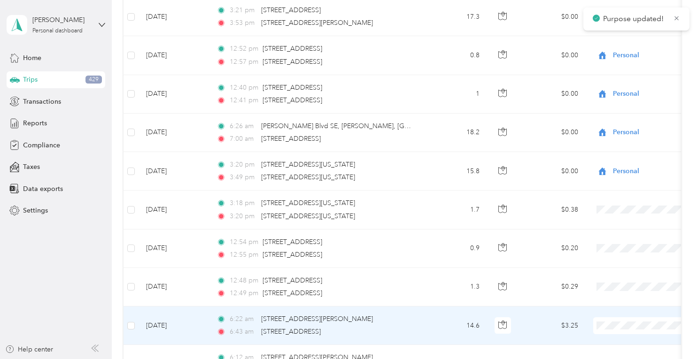
click at [615, 299] on span "Personal" at bounding box center [647, 300] width 87 height 10
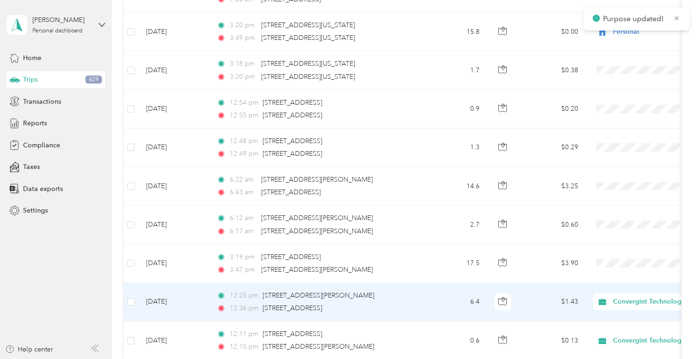
scroll to position [3248, 0]
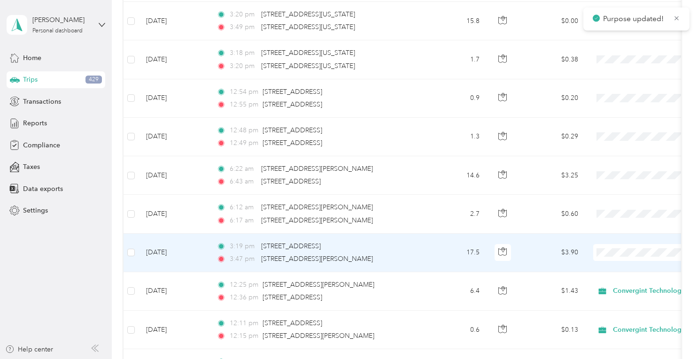
click at [611, 282] on li "Personal" at bounding box center [639, 279] width 117 height 16
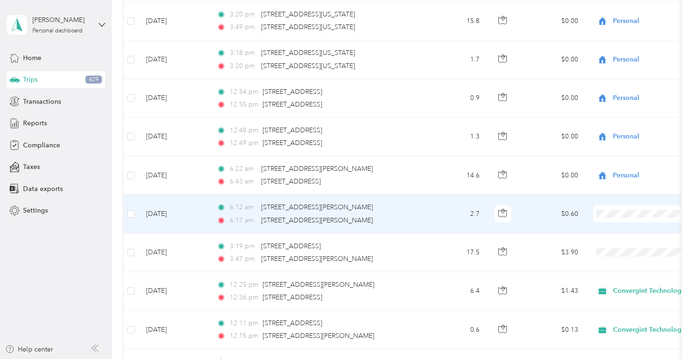
click at [615, 239] on span "Personal" at bounding box center [647, 239] width 87 height 10
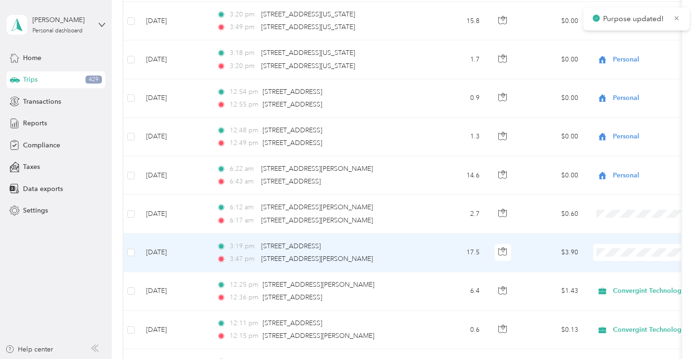
click at [613, 279] on li "Personal" at bounding box center [639, 279] width 117 height 16
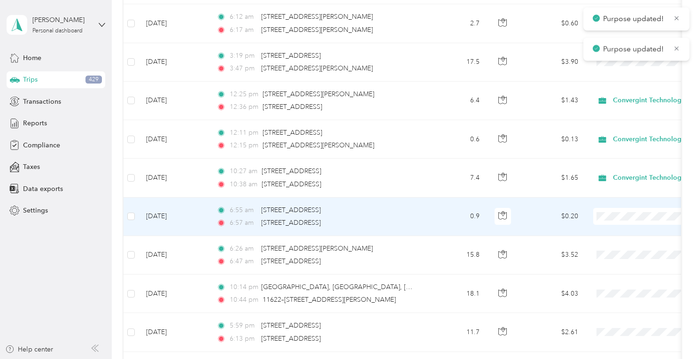
scroll to position [3511, 0]
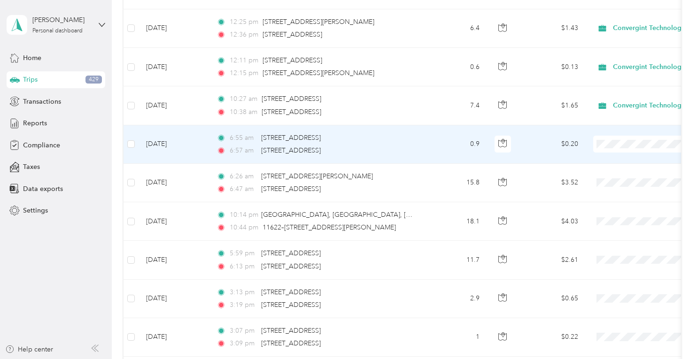
click at [617, 174] on body "Purpose updated! Gavin Keller Personal dashboard Home Trips 429 Transactions Re…" at bounding box center [346, 179] width 693 height 359
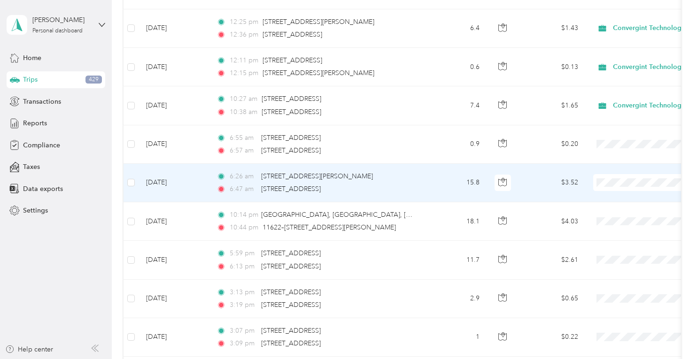
click at [612, 207] on span "Personal" at bounding box center [647, 208] width 87 height 10
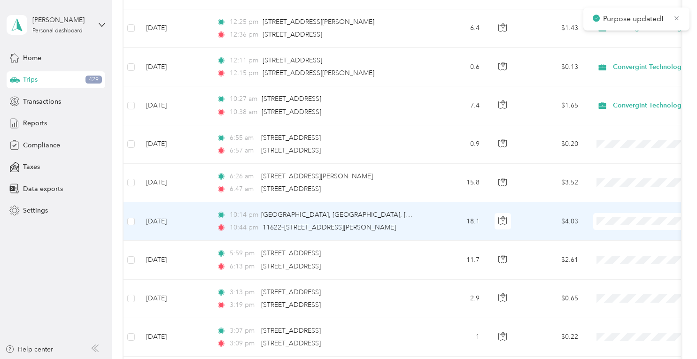
click at [611, 242] on span "Personal" at bounding box center [647, 247] width 87 height 10
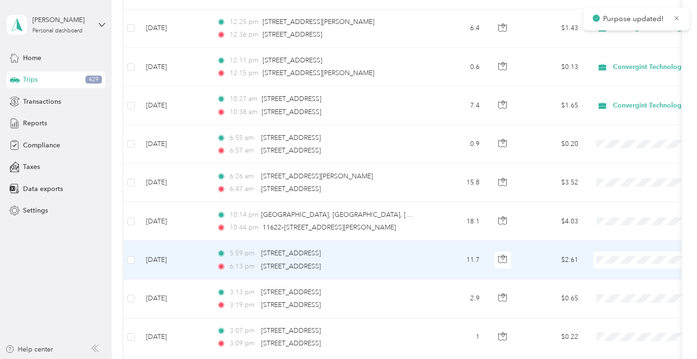
click at [615, 289] on li "Personal" at bounding box center [639, 285] width 117 height 16
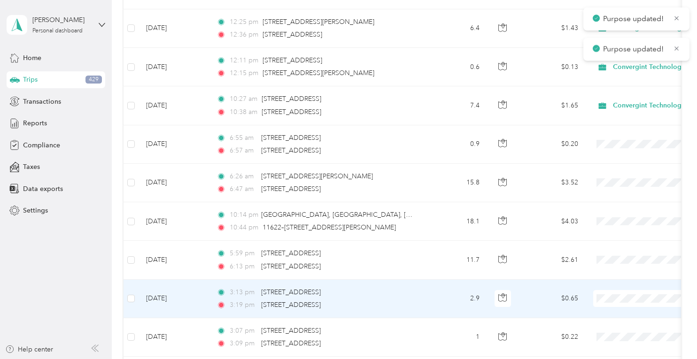
click at [616, 320] on span "Personal" at bounding box center [647, 323] width 87 height 10
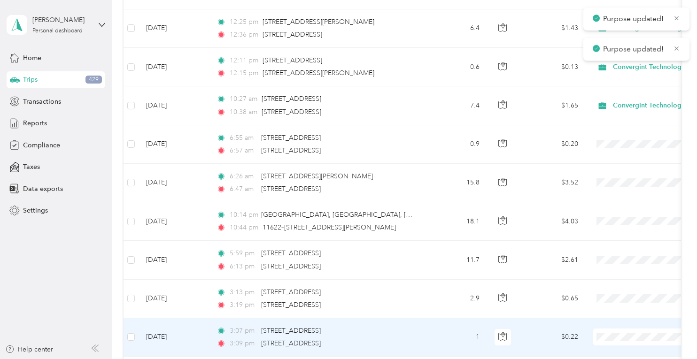
drag, startPoint x: 611, startPoint y: 309, endPoint x: 598, endPoint y: 293, distance: 20.7
click at [612, 309] on span "Personal" at bounding box center [647, 310] width 87 height 10
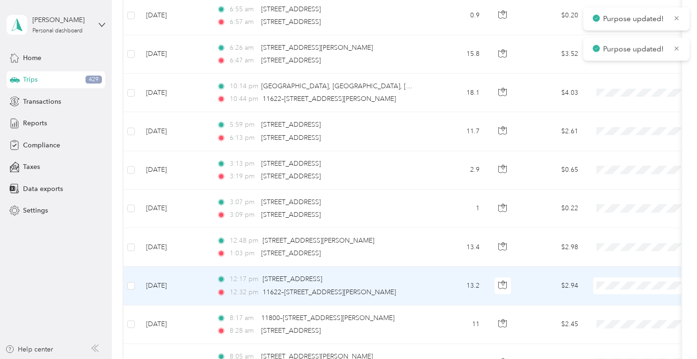
scroll to position [3699, 0]
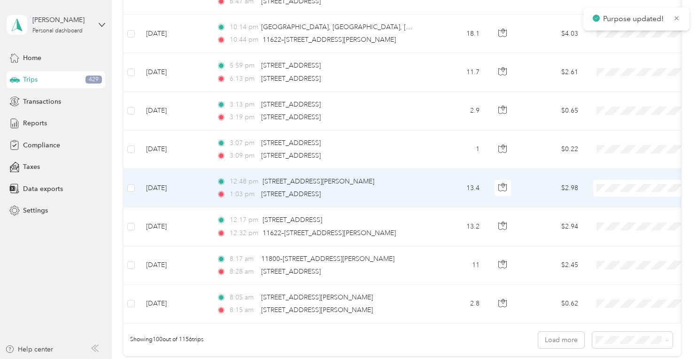
click at [618, 216] on li "Personal" at bounding box center [639, 213] width 117 height 16
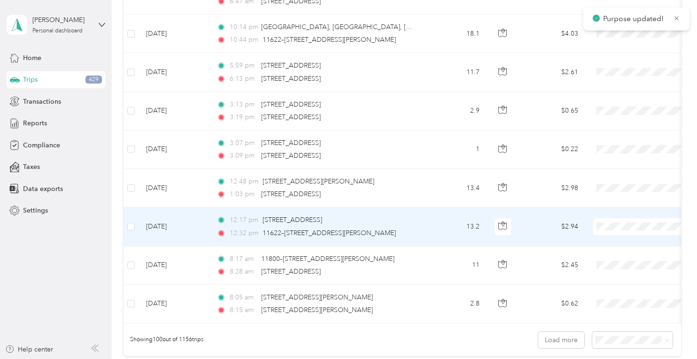
click at [611, 250] on span "Personal" at bounding box center [647, 252] width 87 height 10
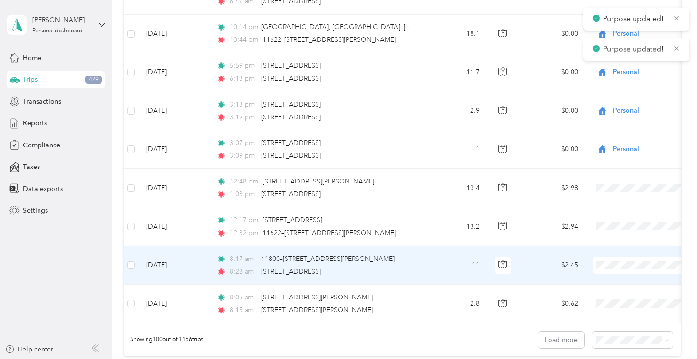
click at [615, 292] on li "Personal" at bounding box center [639, 290] width 117 height 16
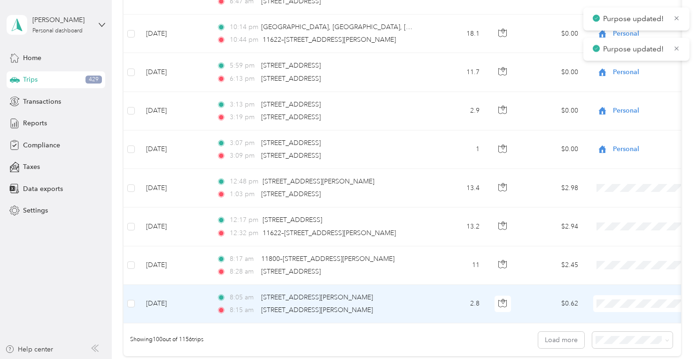
click at [613, 325] on span "Personal" at bounding box center [647, 329] width 87 height 10
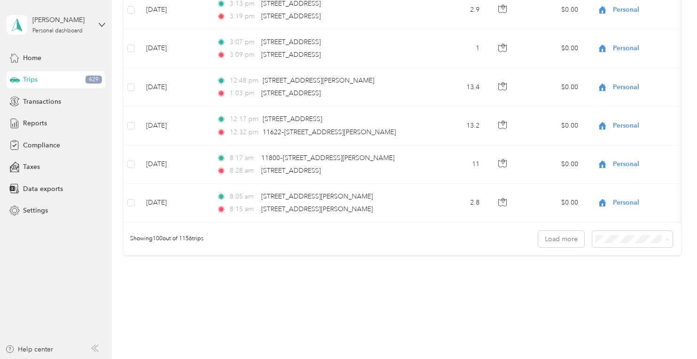
scroll to position [3822, 0]
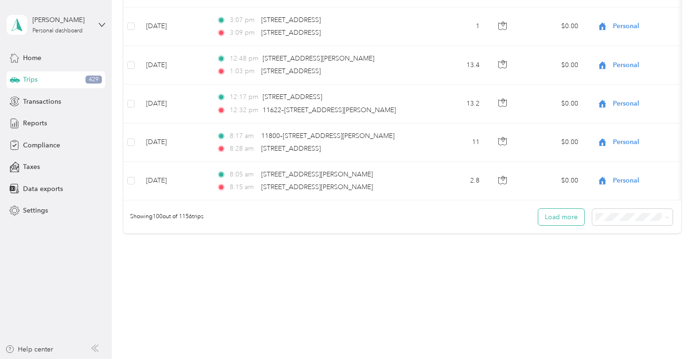
click at [562, 214] on button "Load more" at bounding box center [562, 217] width 46 height 16
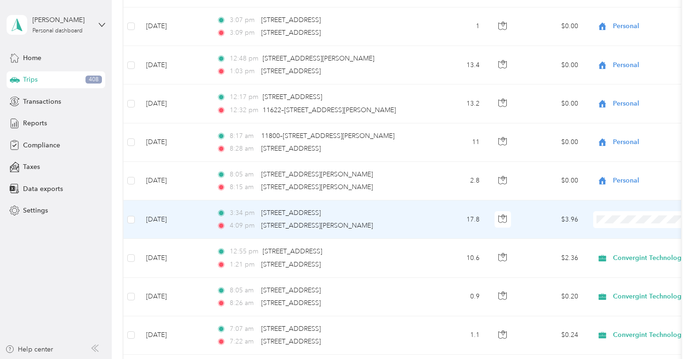
click at [619, 242] on span "Personal" at bounding box center [647, 244] width 87 height 10
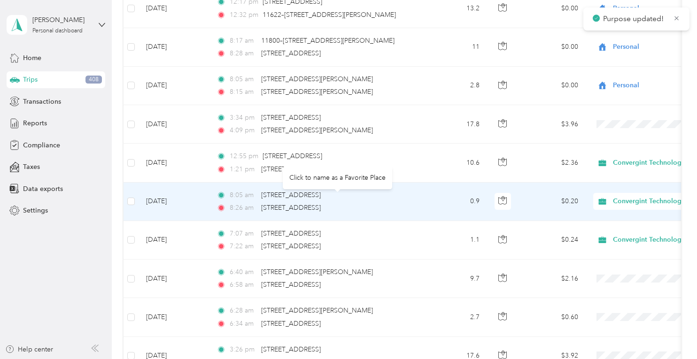
scroll to position [4010, 0]
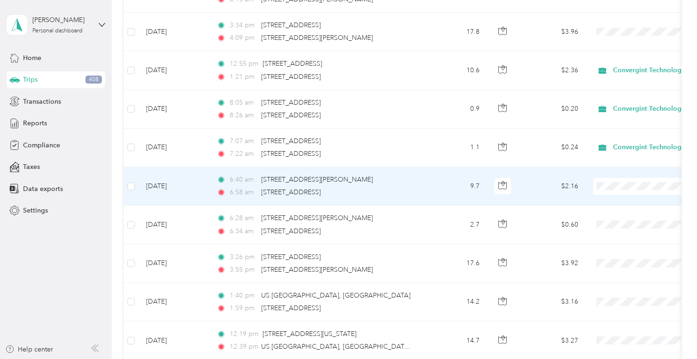
click at [613, 211] on li "Personal" at bounding box center [639, 210] width 117 height 16
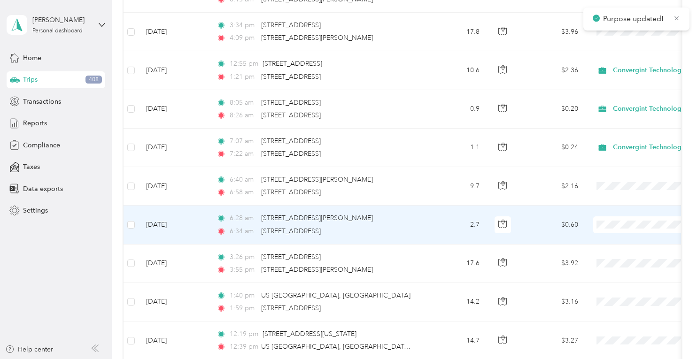
click at [605, 218] on span at bounding box center [652, 225] width 117 height 17
click at [609, 252] on body "Purpose updated! Gavin Keller Personal dashboard Home Trips 408 Transactions Re…" at bounding box center [346, 179] width 693 height 359
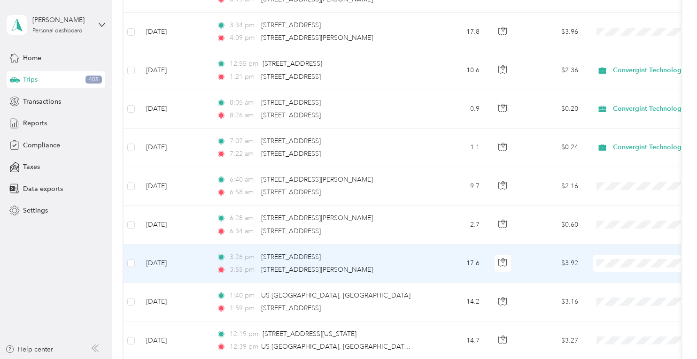
click at [613, 288] on li "Personal" at bounding box center [639, 287] width 117 height 16
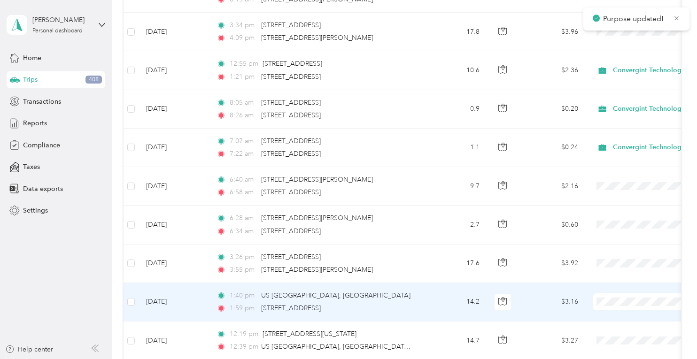
click at [616, 325] on span "Personal" at bounding box center [647, 323] width 87 height 10
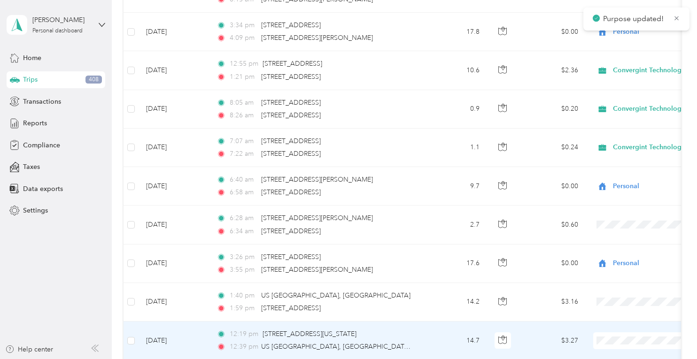
click at [617, 311] on span "Personal" at bounding box center [647, 313] width 87 height 10
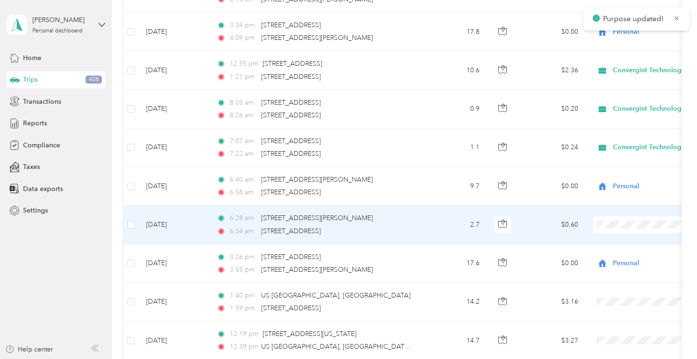
click at [607, 248] on span "Personal" at bounding box center [647, 245] width 87 height 10
click at [615, 249] on li "Personal" at bounding box center [639, 245] width 117 height 16
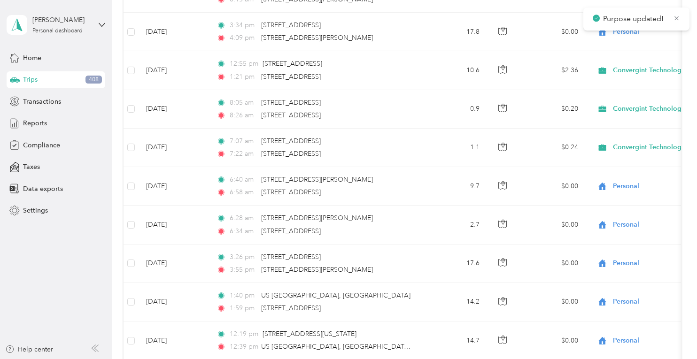
scroll to position [4235, 0]
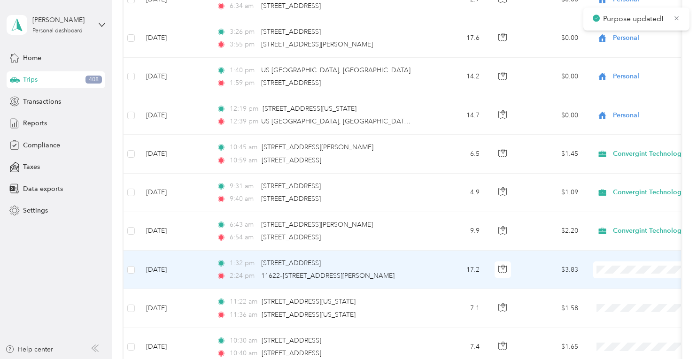
click at [619, 289] on span "Personal" at bounding box center [647, 293] width 87 height 10
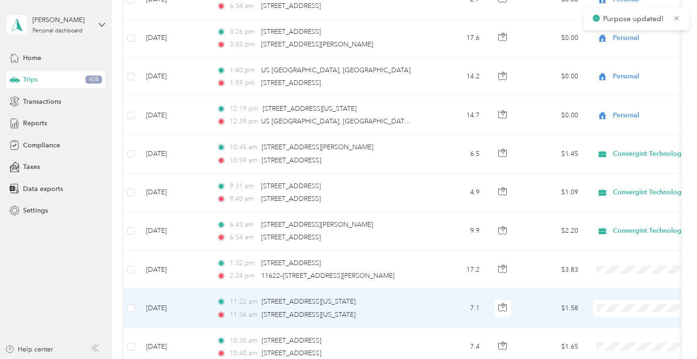
click at [615, 335] on li "Personal" at bounding box center [639, 331] width 117 height 16
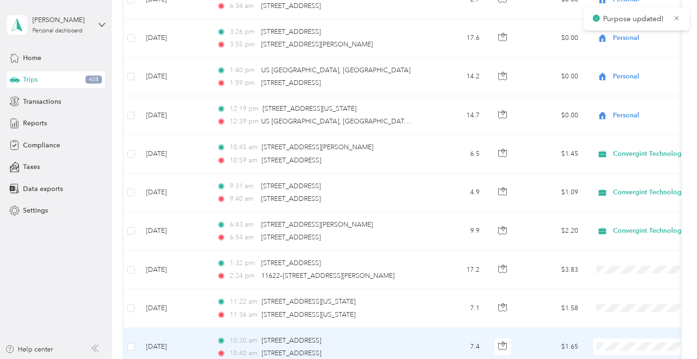
click at [611, 314] on span "Personal" at bounding box center [647, 319] width 87 height 10
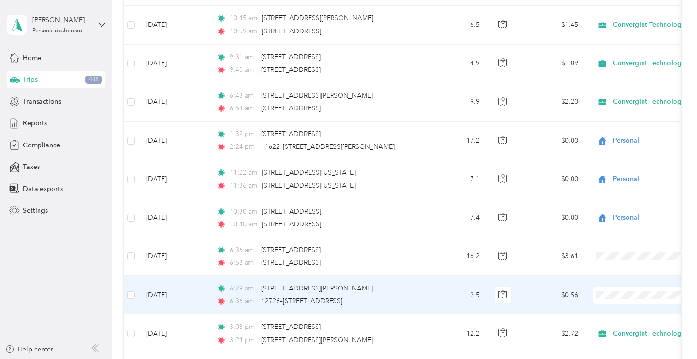
scroll to position [4386, 0]
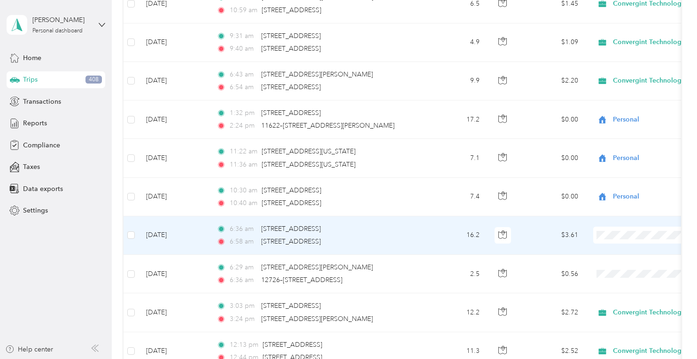
click at [617, 258] on span "Personal" at bounding box center [647, 255] width 87 height 10
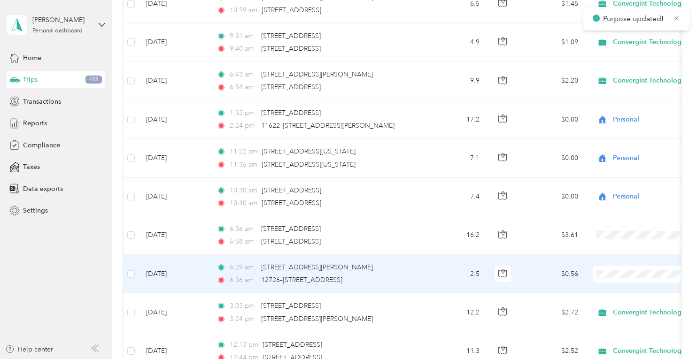
click at [618, 296] on span "Personal" at bounding box center [647, 297] width 87 height 10
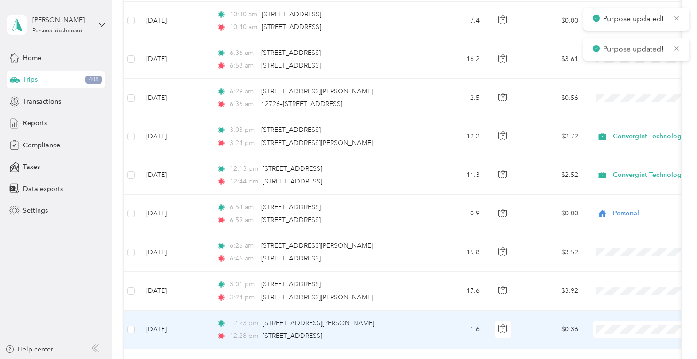
scroll to position [4574, 0]
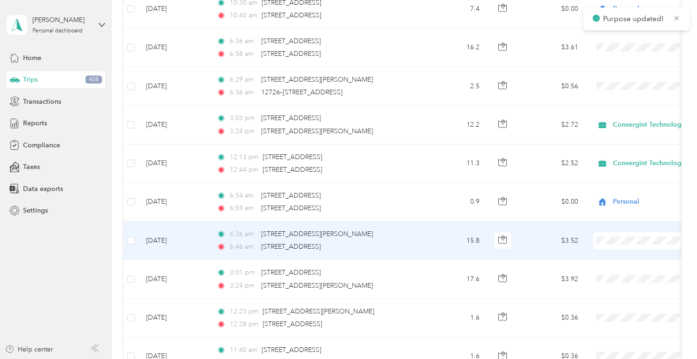
click at [607, 263] on span "Personal" at bounding box center [647, 263] width 87 height 10
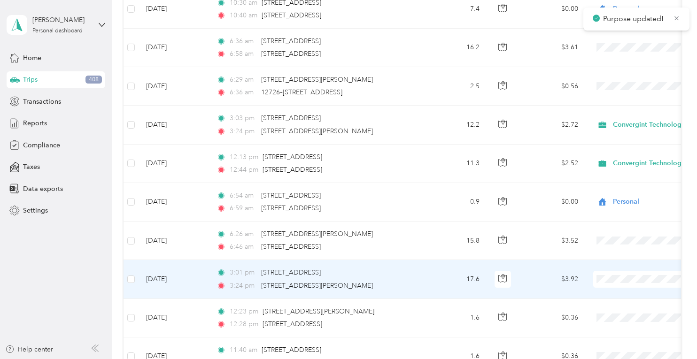
click at [615, 297] on span "Personal" at bounding box center [647, 302] width 87 height 10
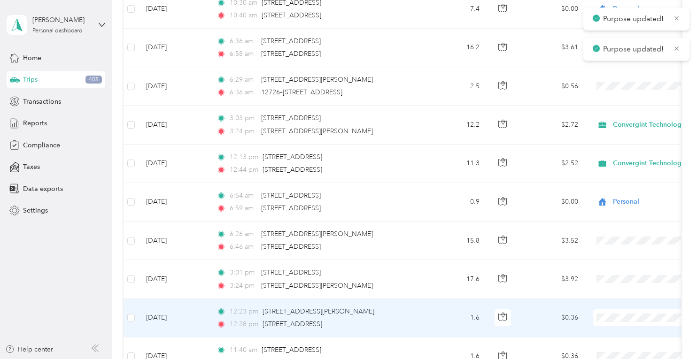
click at [629, 341] on span "Personal" at bounding box center [647, 341] width 87 height 10
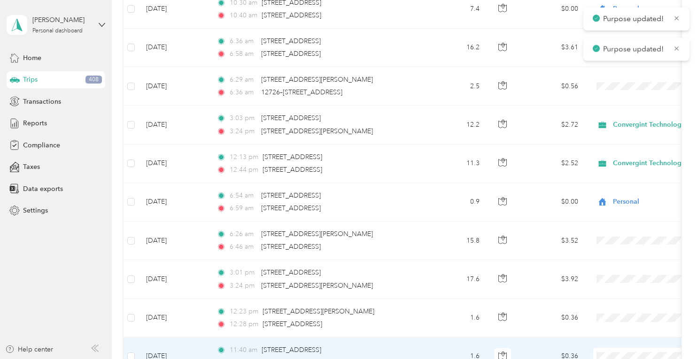
click at [617, 330] on li "Personal" at bounding box center [639, 327] width 117 height 16
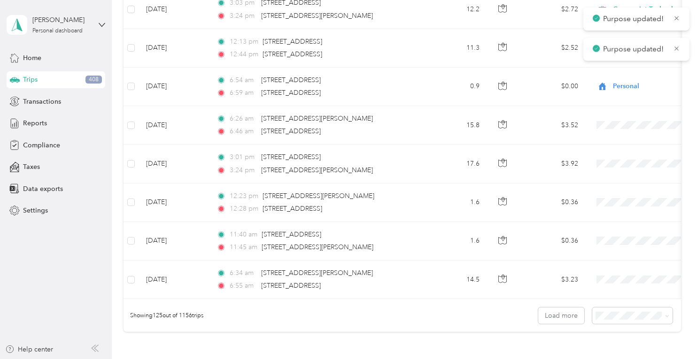
scroll to position [4724, 0]
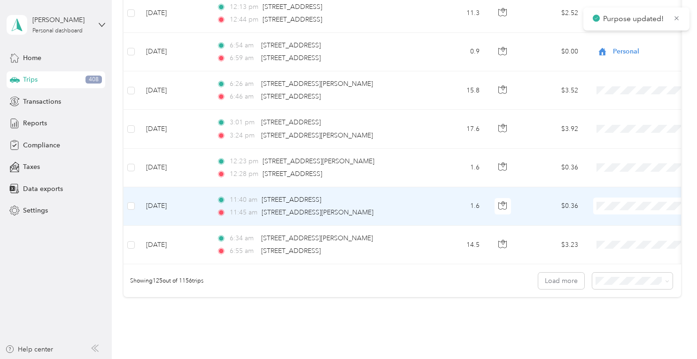
click at [614, 228] on span "Personal" at bounding box center [647, 229] width 87 height 10
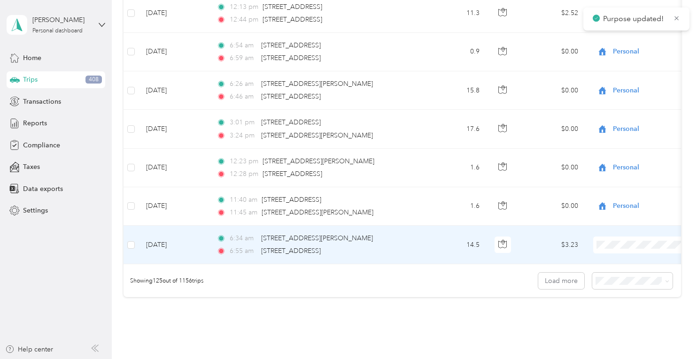
click at [610, 268] on li "Personal" at bounding box center [639, 264] width 117 height 16
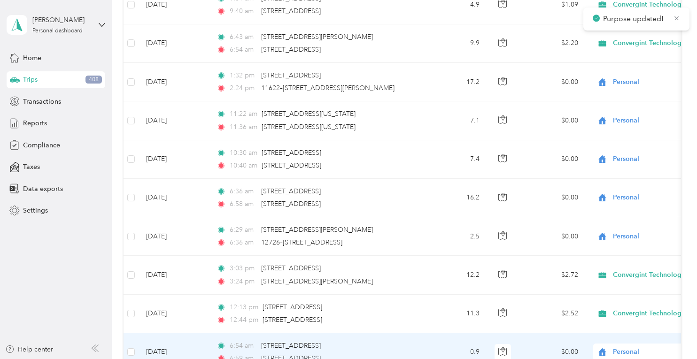
scroll to position [4686, 0]
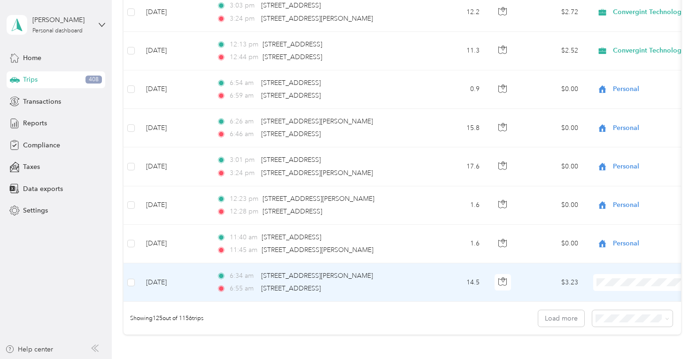
click at [609, 300] on span "Personal" at bounding box center [647, 305] width 87 height 10
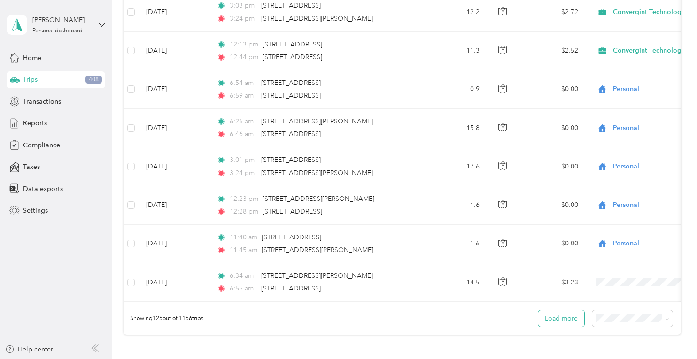
click at [562, 312] on button "Load more" at bounding box center [562, 319] width 46 height 16
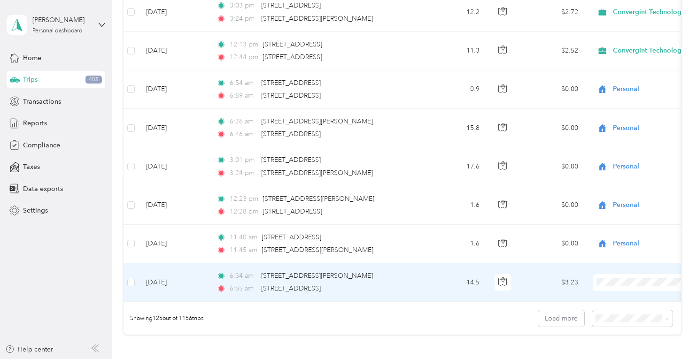
click at [622, 274] on span at bounding box center [652, 282] width 117 height 17
click at [621, 307] on li "Personal" at bounding box center [639, 305] width 117 height 16
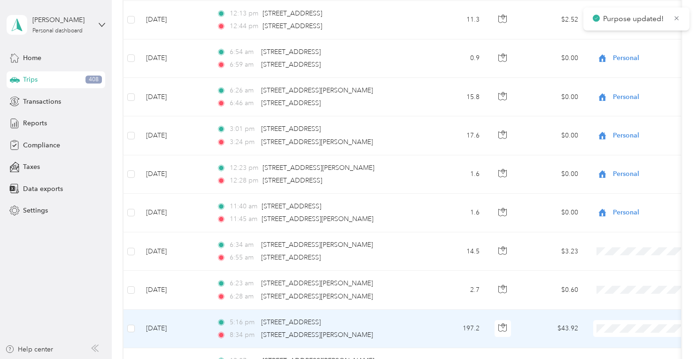
scroll to position [4762, 0]
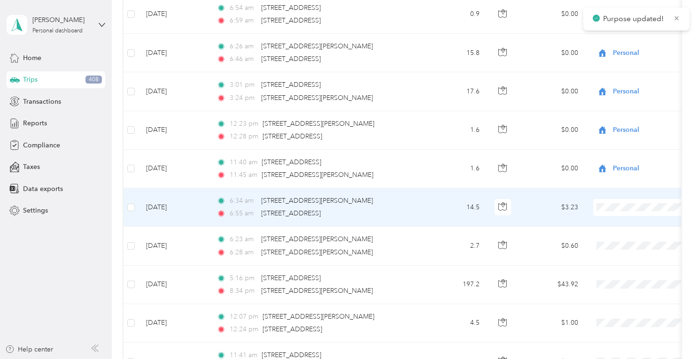
click at [609, 231] on li "Personal" at bounding box center [639, 228] width 117 height 16
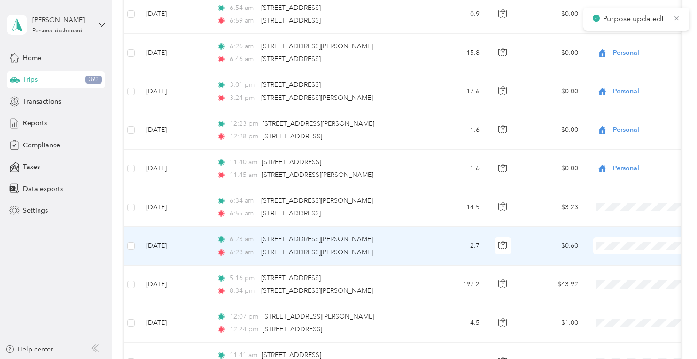
click at [611, 263] on span "Personal" at bounding box center [647, 267] width 87 height 10
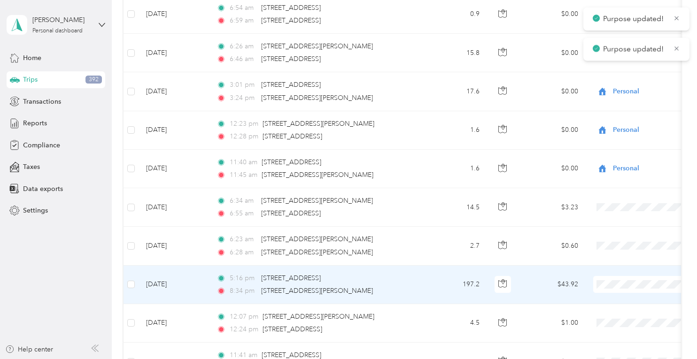
click at [617, 303] on span "Personal" at bounding box center [647, 307] width 87 height 10
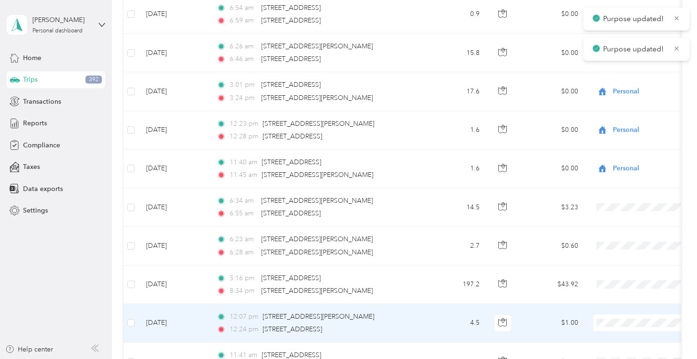
drag, startPoint x: 615, startPoint y: 306, endPoint x: 611, endPoint y: 348, distance: 41.5
click at [610, 348] on span "Personal" at bounding box center [647, 345] width 87 height 10
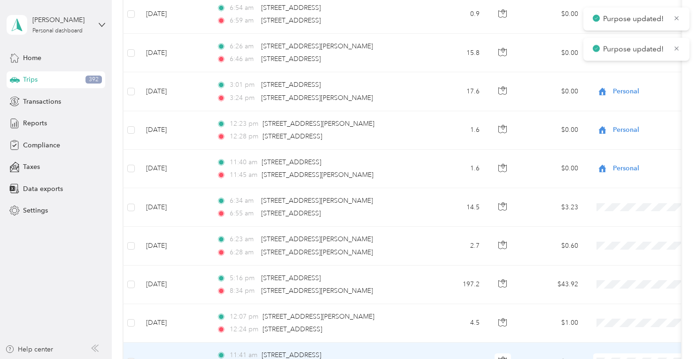
click at [605, 334] on li "Personal" at bounding box center [639, 332] width 117 height 16
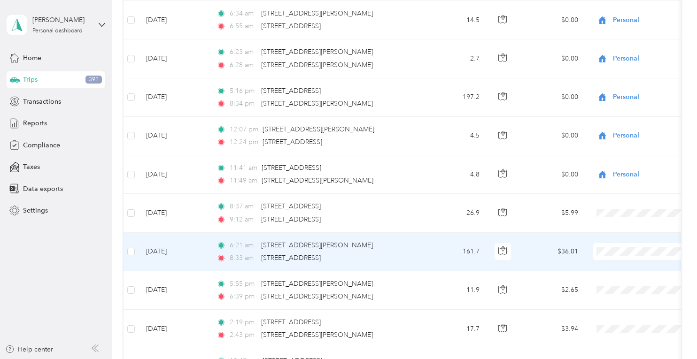
scroll to position [4950, 0]
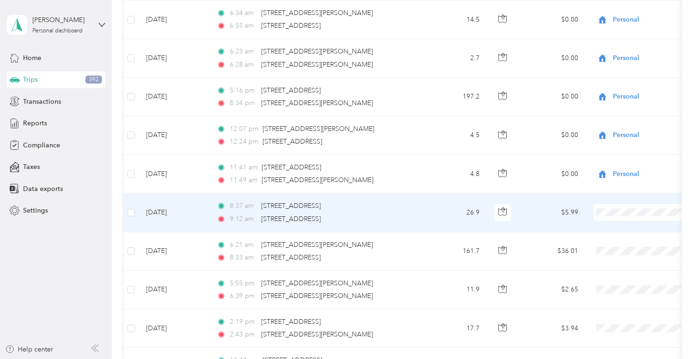
click at [628, 235] on li "Personal" at bounding box center [639, 234] width 117 height 16
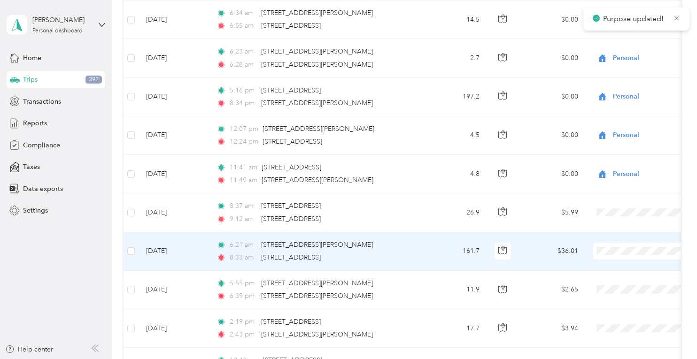
click at [618, 273] on span "Personal" at bounding box center [647, 271] width 87 height 10
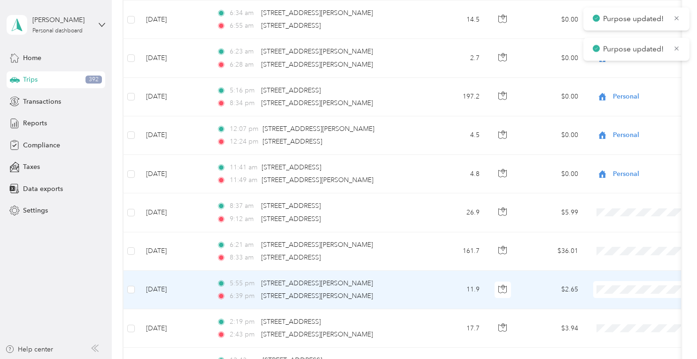
click at [617, 309] on span "Personal" at bounding box center [647, 311] width 87 height 10
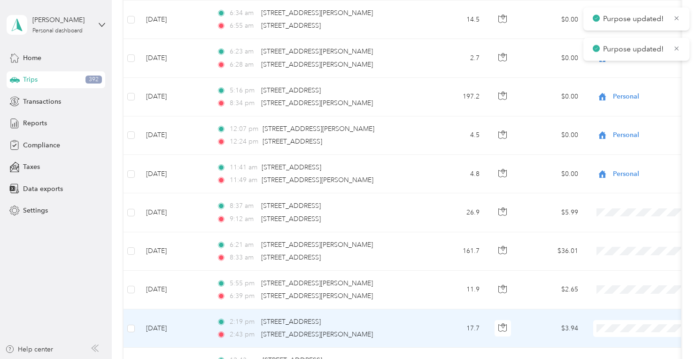
click at [608, 346] on span "Personal" at bounding box center [647, 350] width 87 height 10
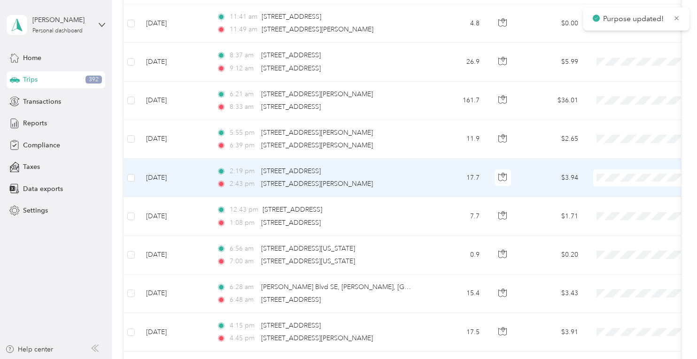
scroll to position [5025, 0]
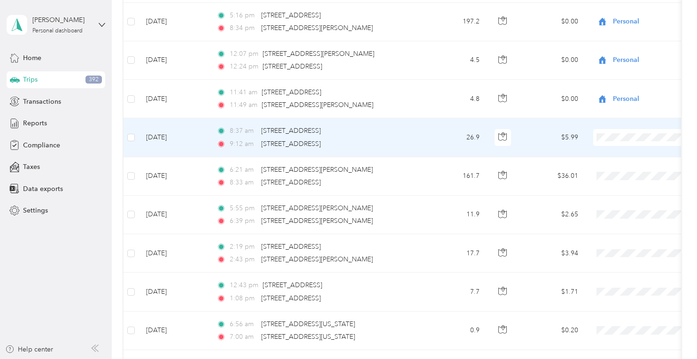
click at [613, 160] on li "Personal" at bounding box center [639, 157] width 117 height 16
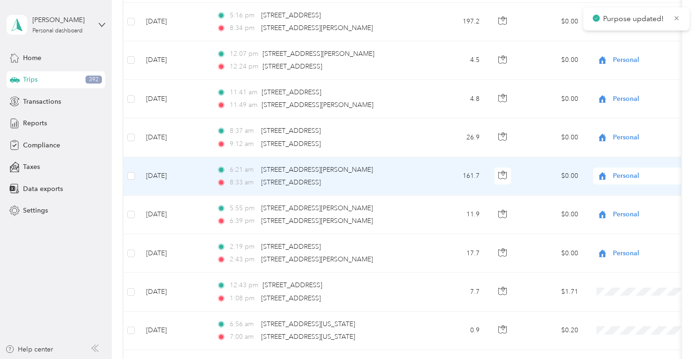
click at [620, 171] on span "Personal" at bounding box center [656, 176] width 86 height 10
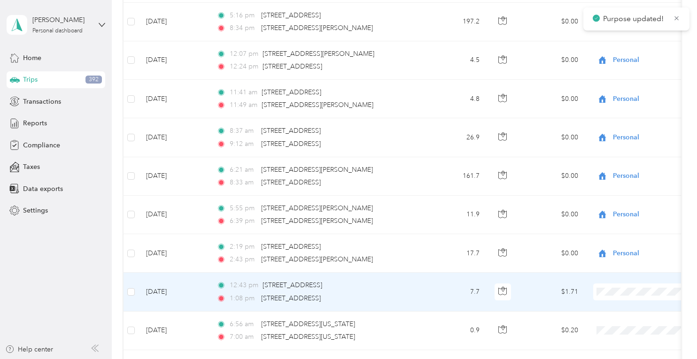
click at [613, 310] on span "Personal" at bounding box center [647, 313] width 87 height 10
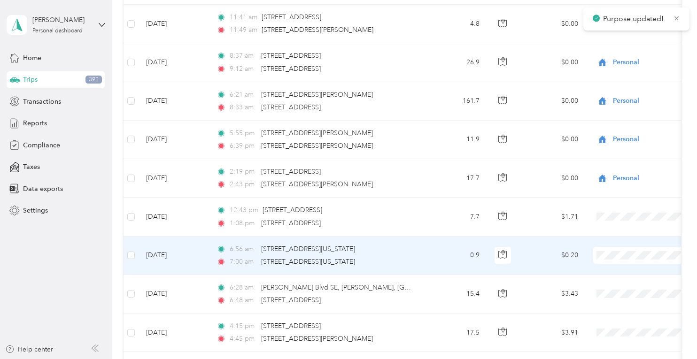
click at [617, 276] on span "Personal" at bounding box center [647, 275] width 87 height 10
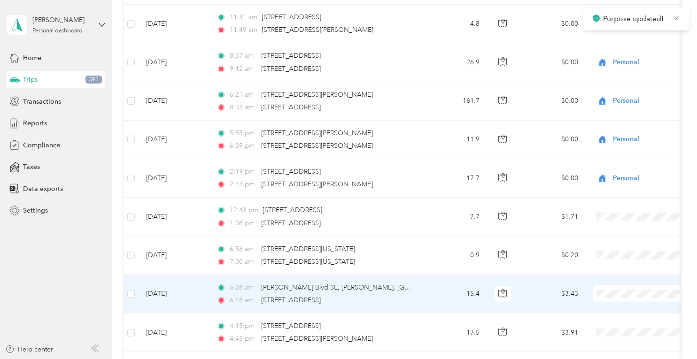
click at [615, 314] on span "Personal" at bounding box center [647, 316] width 87 height 10
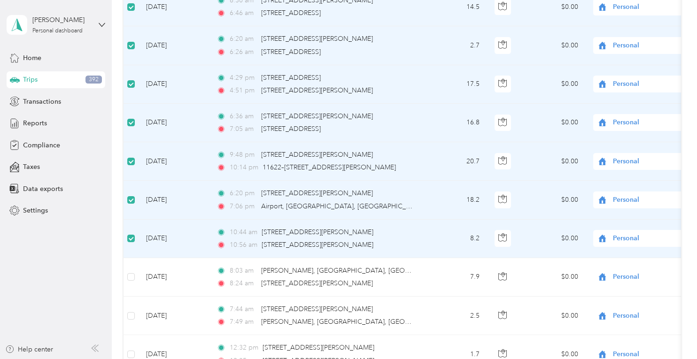
scroll to position [0, 0]
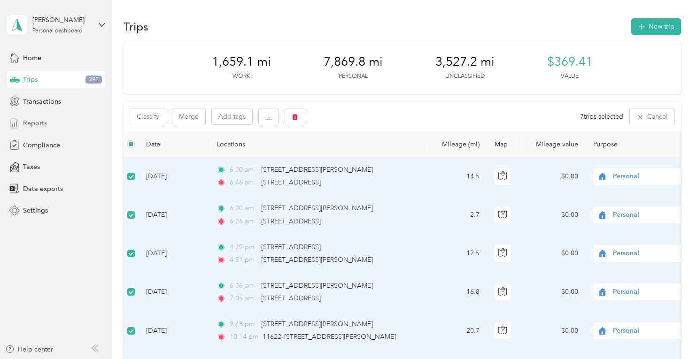
click at [37, 123] on span "Reports" at bounding box center [35, 123] width 24 height 10
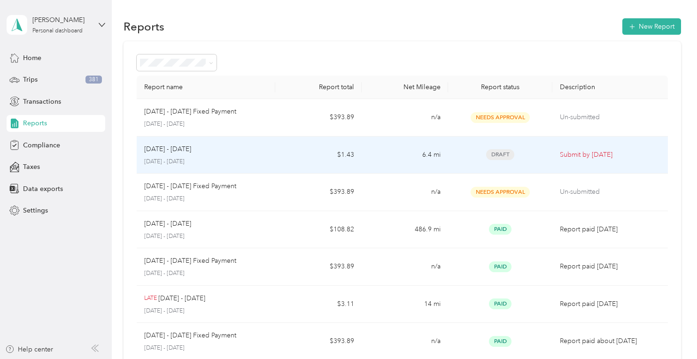
click at [169, 154] on div "Aug 1 - 31, 2025 August 1 - 31, 2025" at bounding box center [206, 155] width 124 height 22
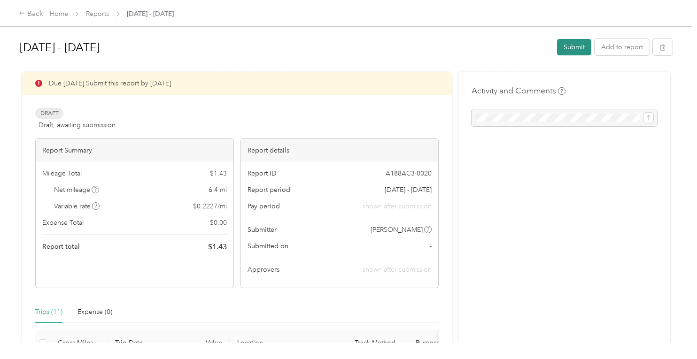
click at [571, 45] on button "Submit" at bounding box center [574, 47] width 34 height 16
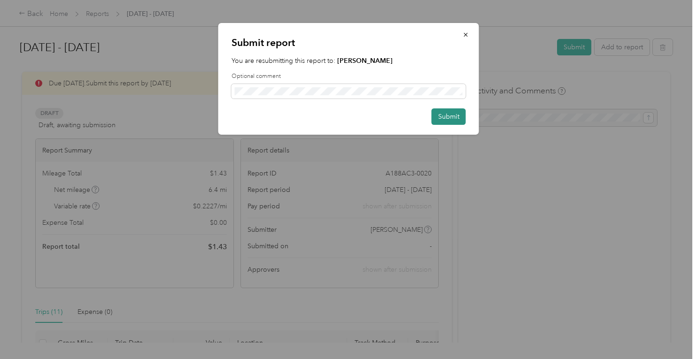
click at [455, 121] on button "Submit" at bounding box center [449, 117] width 34 height 16
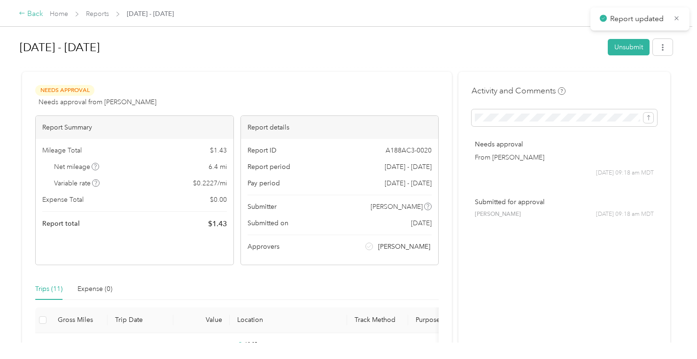
click at [31, 13] on div "Back" at bounding box center [31, 13] width 24 height 11
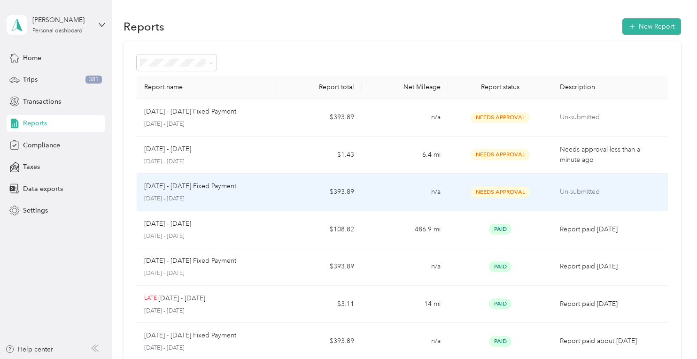
scroll to position [249, 0]
